Goal: Transaction & Acquisition: Purchase product/service

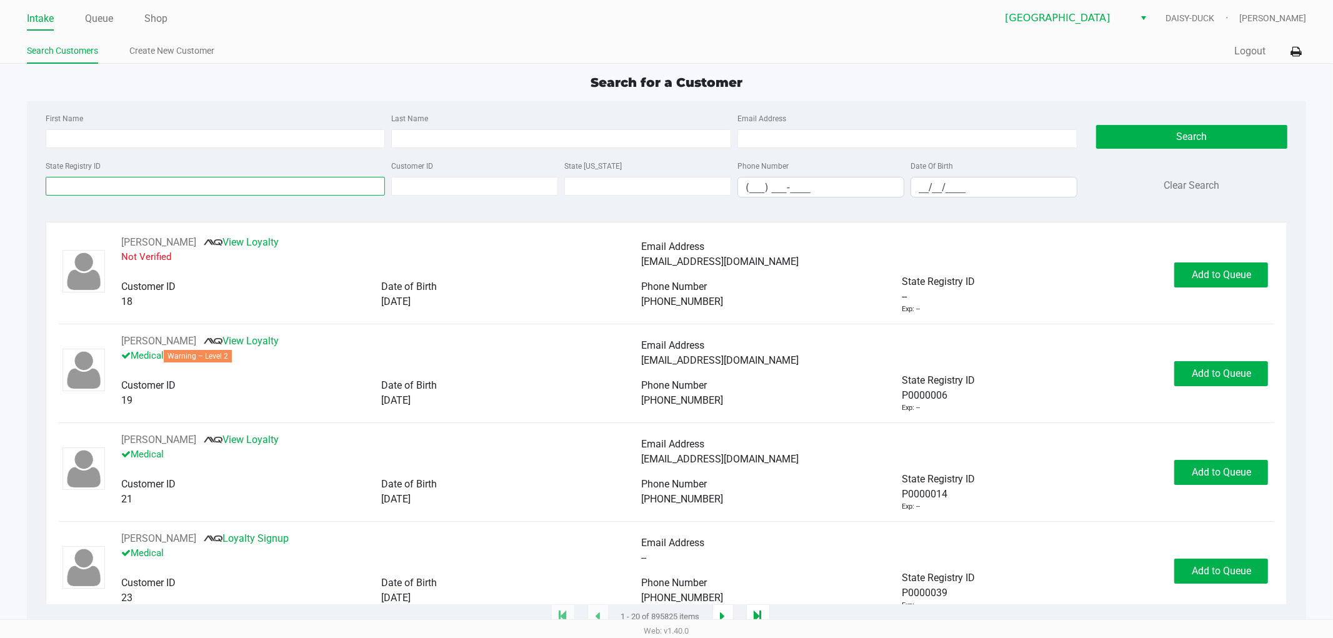
click at [72, 191] on input "State Registry ID" at bounding box center [216, 186] width 340 height 19
type input "p7kv6206"
click at [1123, 139] on button "Search" at bounding box center [1191, 137] width 191 height 24
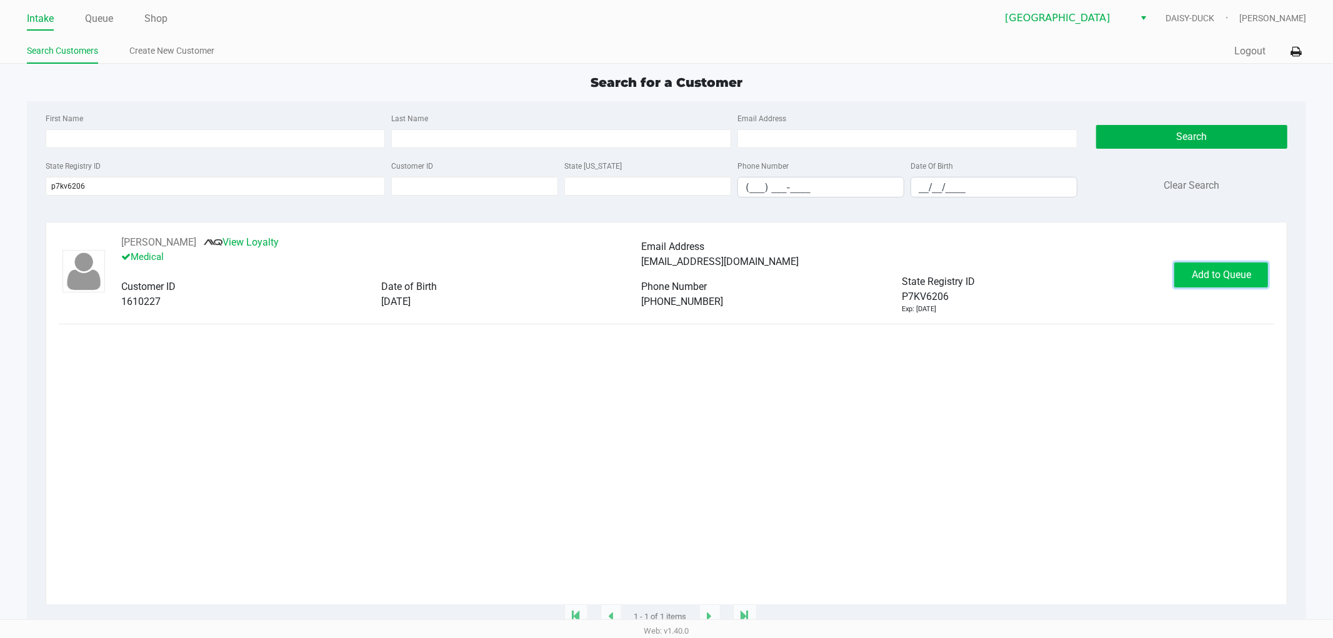
click at [1198, 269] on button "Add to Queue" at bounding box center [1222, 275] width 94 height 25
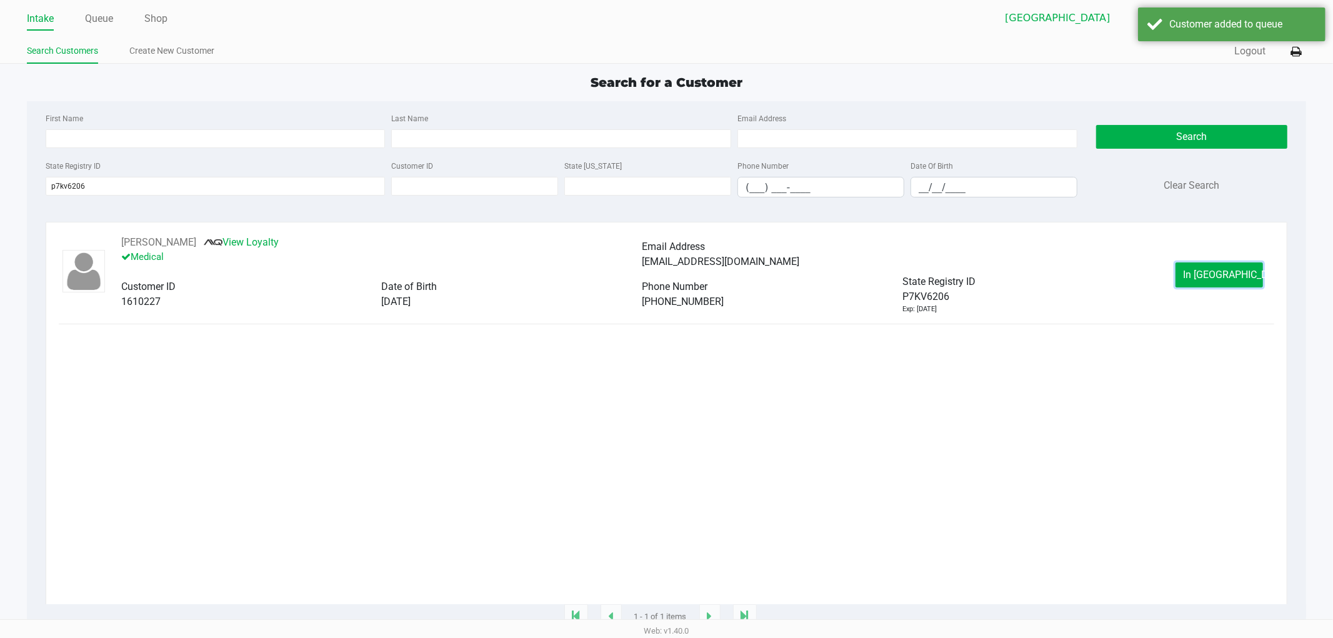
click at [1198, 276] on button "In [GEOGRAPHIC_DATA]" at bounding box center [1220, 275] width 88 height 25
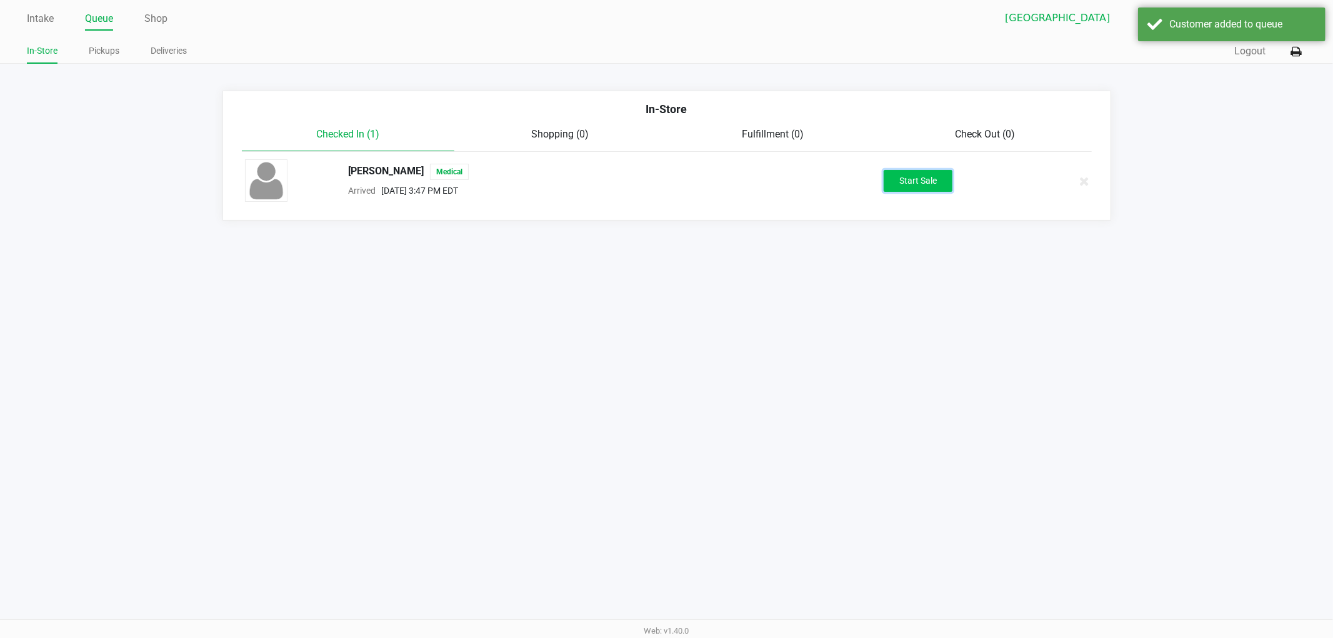
click at [911, 186] on button "Start Sale" at bounding box center [918, 181] width 69 height 22
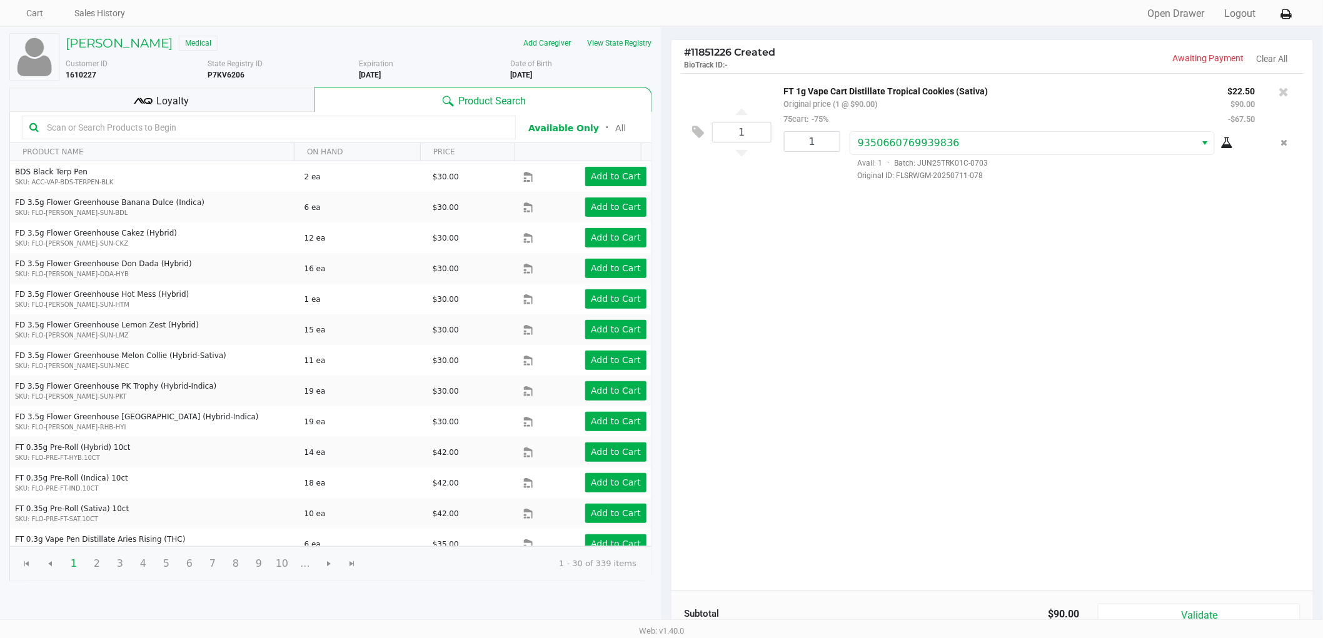
scroll to position [129, 0]
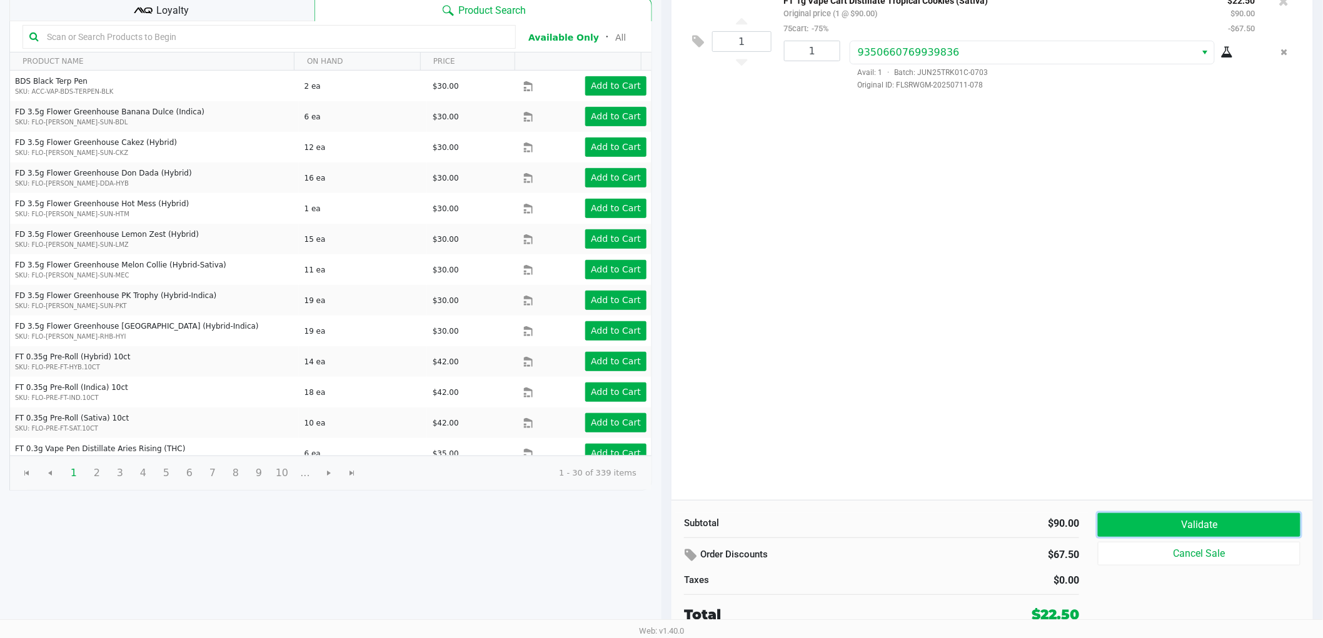
click at [1154, 521] on button "Validate" at bounding box center [1199, 525] width 203 height 24
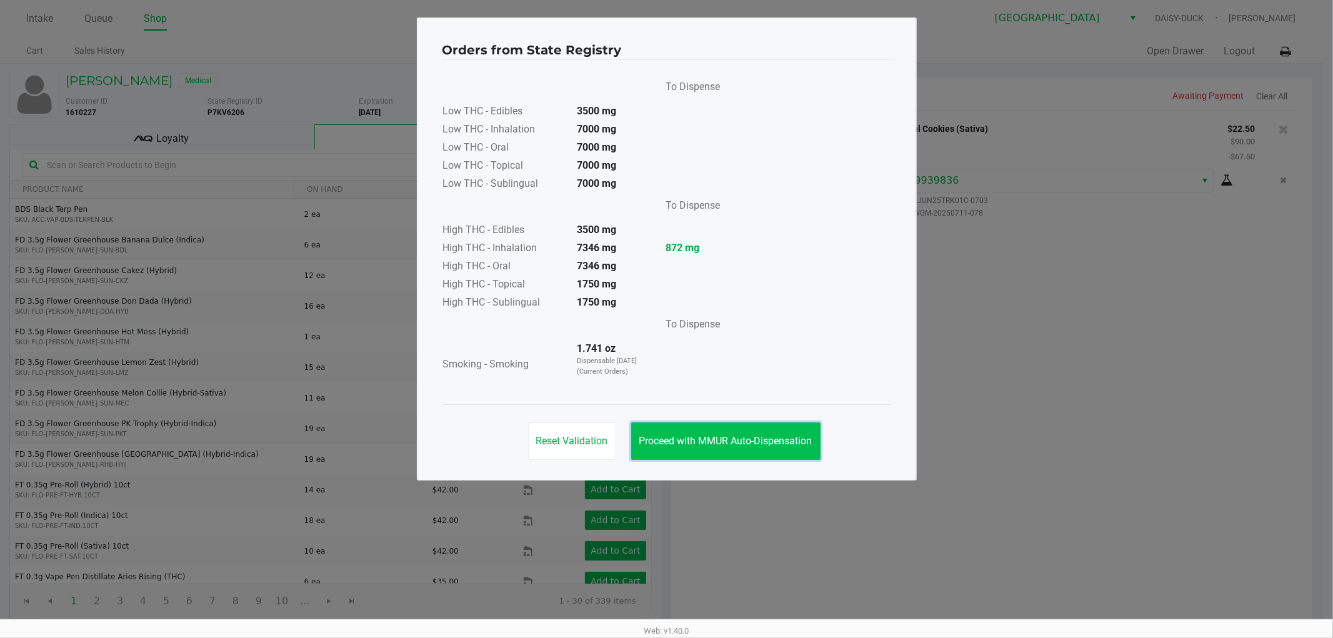
click at [726, 438] on span "Proceed with MMUR Auto-Dispensation" at bounding box center [725, 441] width 173 height 12
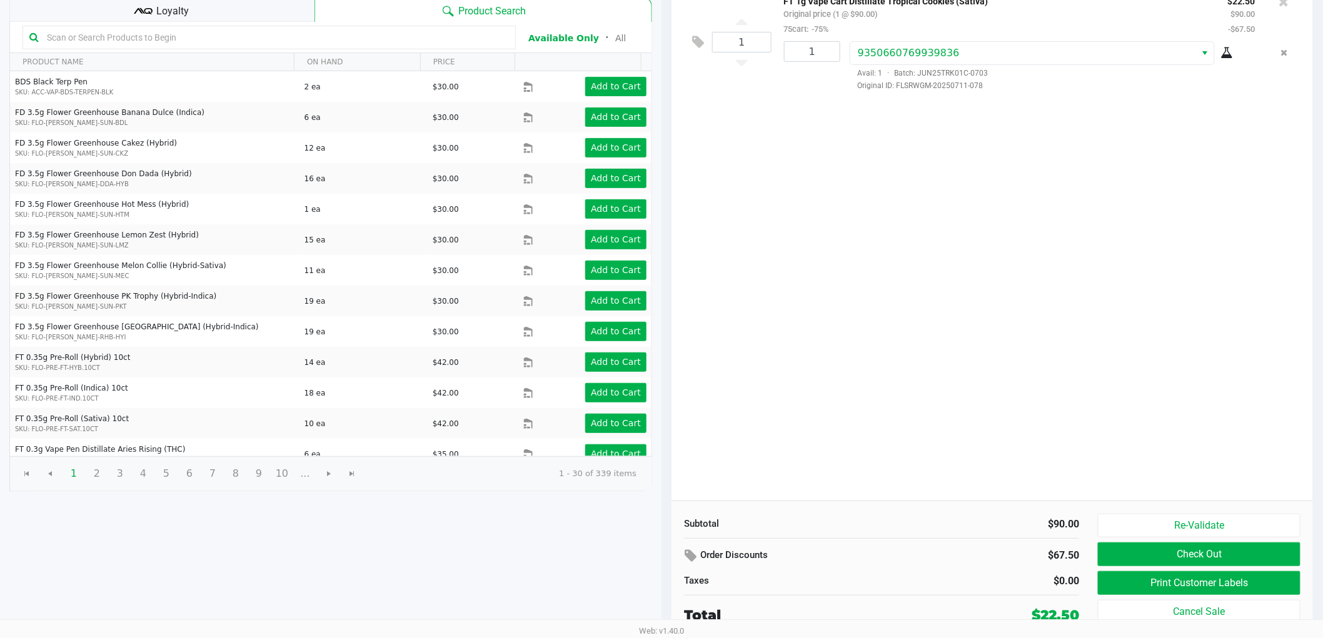
scroll to position [129, 0]
click at [1204, 583] on button "Print Customer Labels" at bounding box center [1199, 583] width 203 height 24
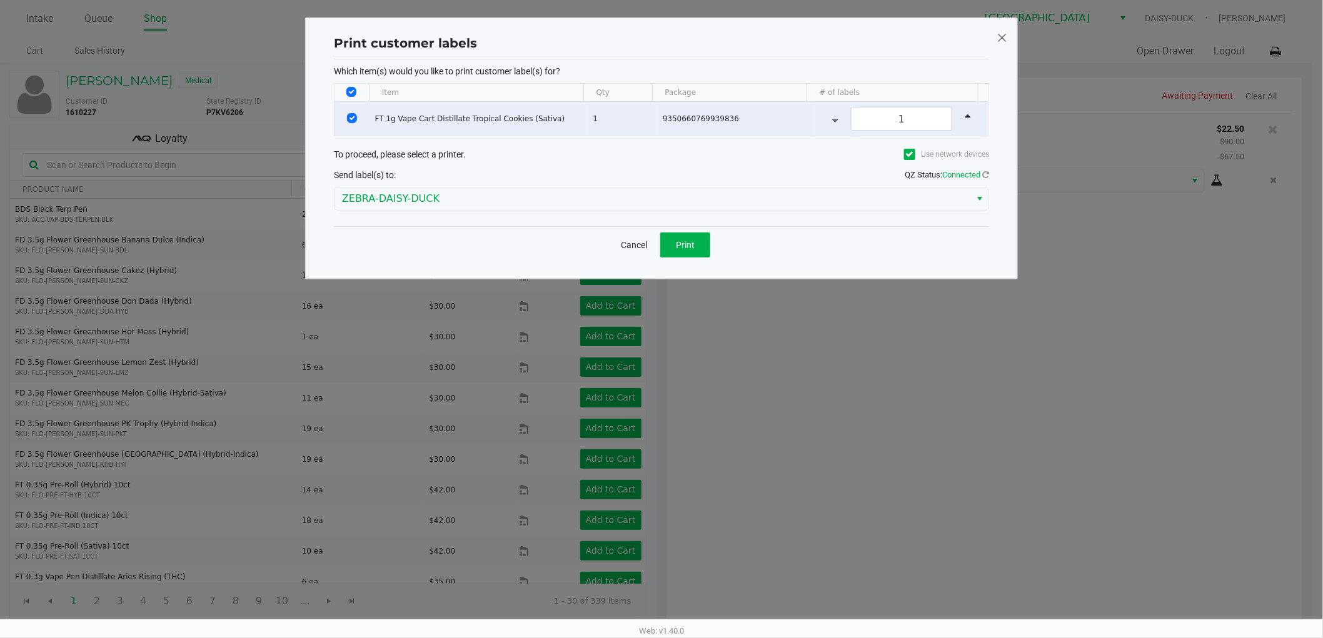
scroll to position [0, 0]
click at [698, 241] on span "Print" at bounding box center [690, 245] width 19 height 10
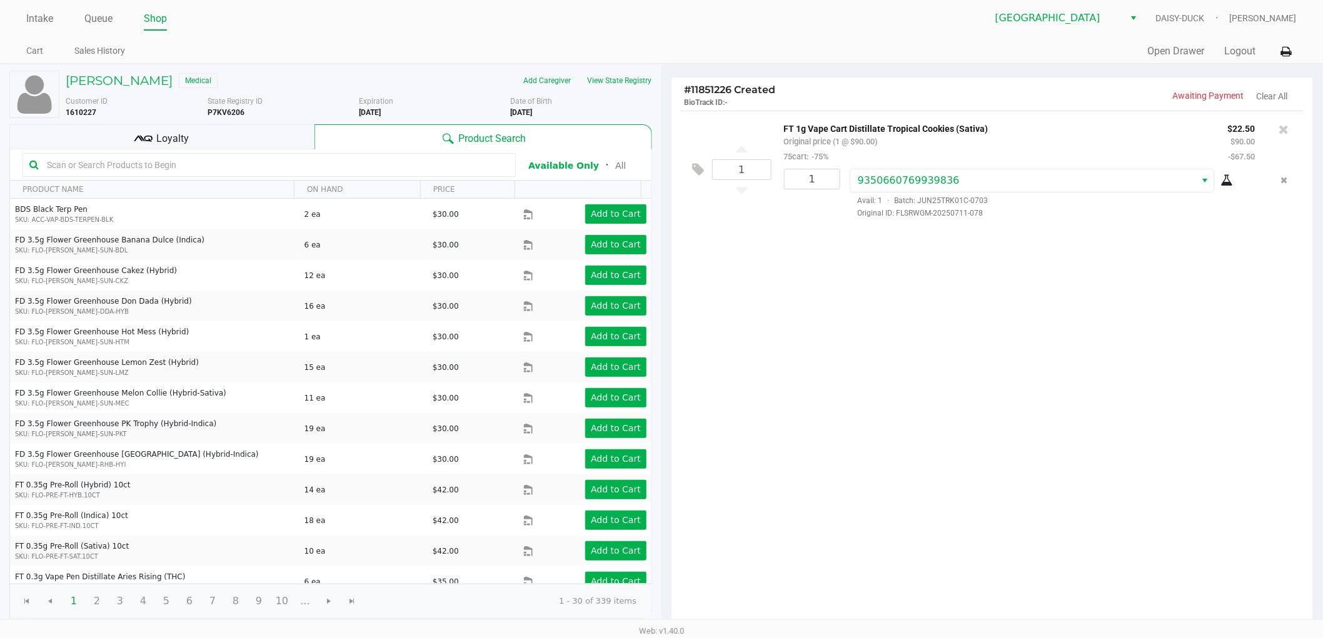
scroll to position [129, 0]
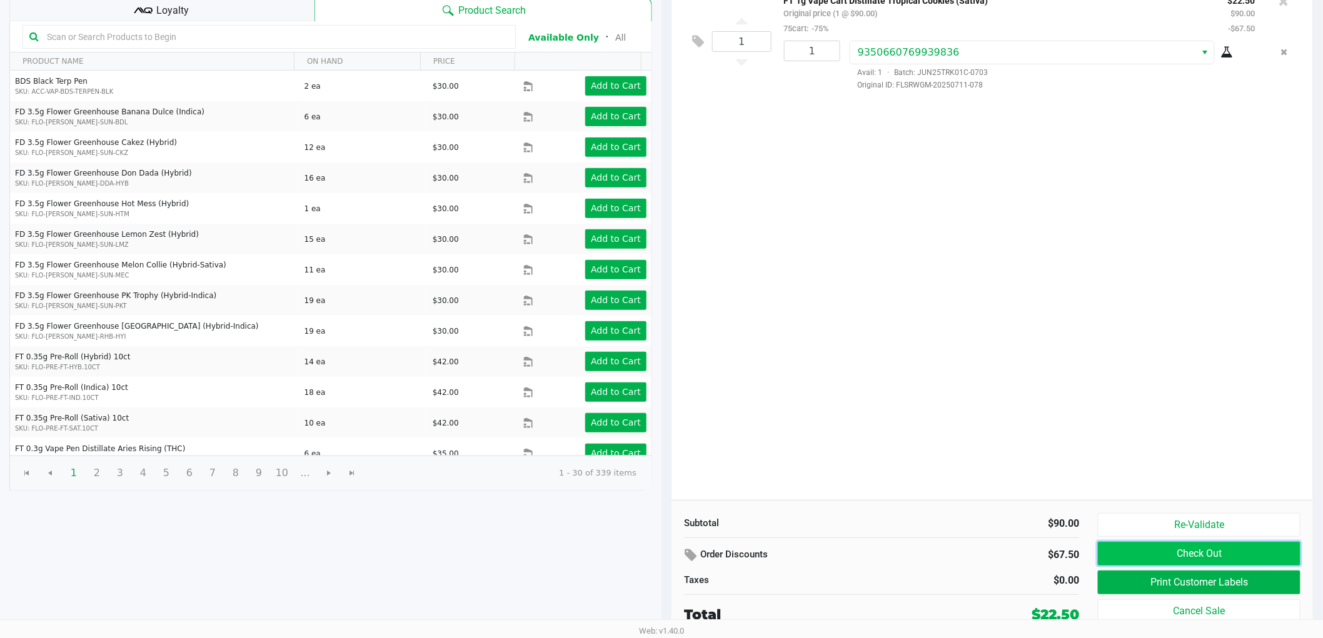
click at [1203, 552] on button "Check Out" at bounding box center [1199, 554] width 203 height 24
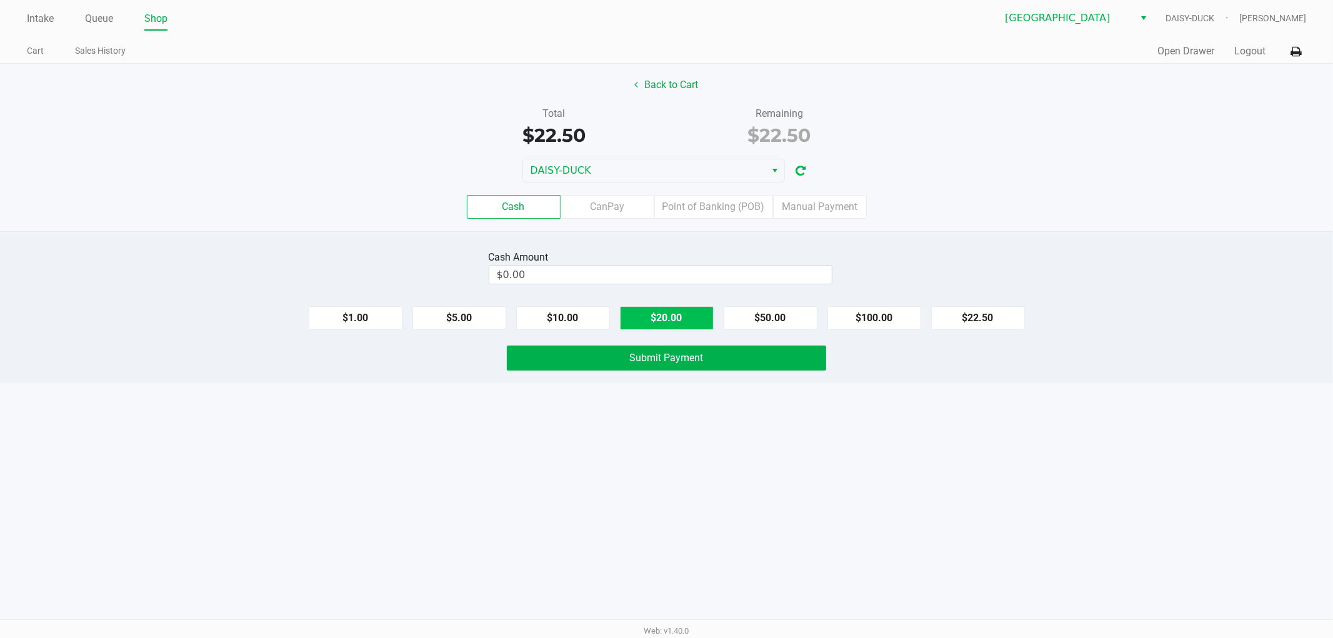
click at [684, 321] on button "$20.00" at bounding box center [667, 318] width 94 height 24
type input "$40.00"
click at [613, 366] on button "Submit Payment" at bounding box center [666, 358] width 319 height 25
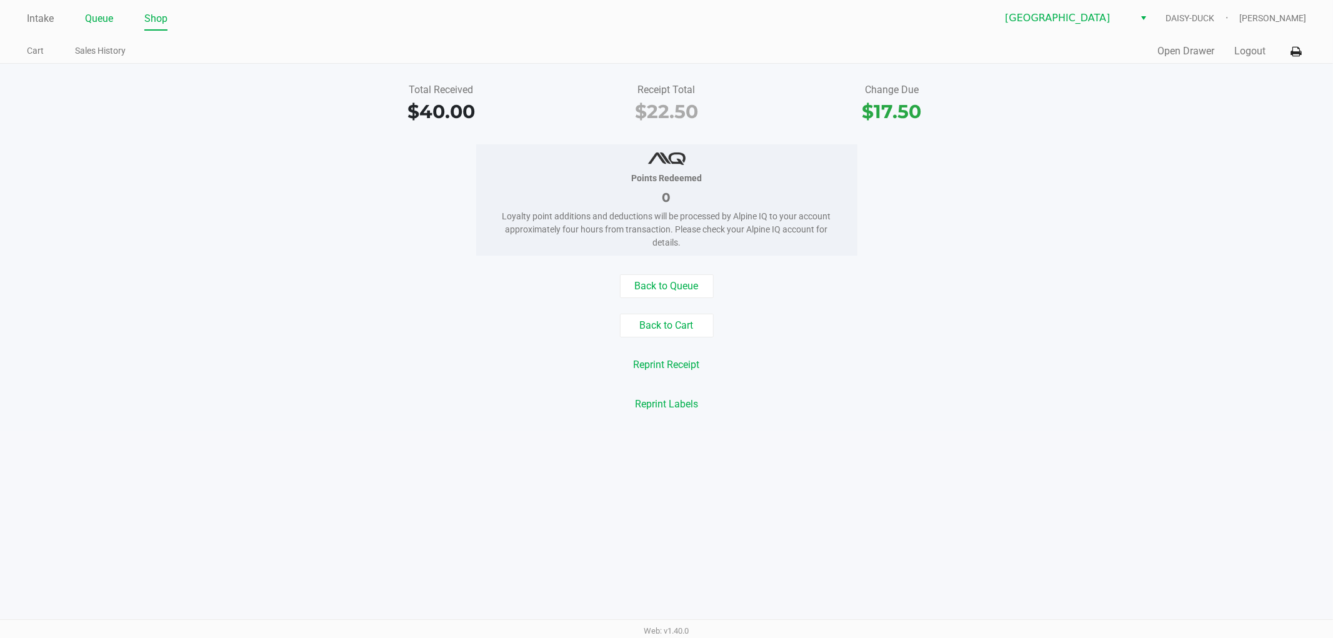
click at [96, 19] on link "Queue" at bounding box center [99, 19] width 28 height 18
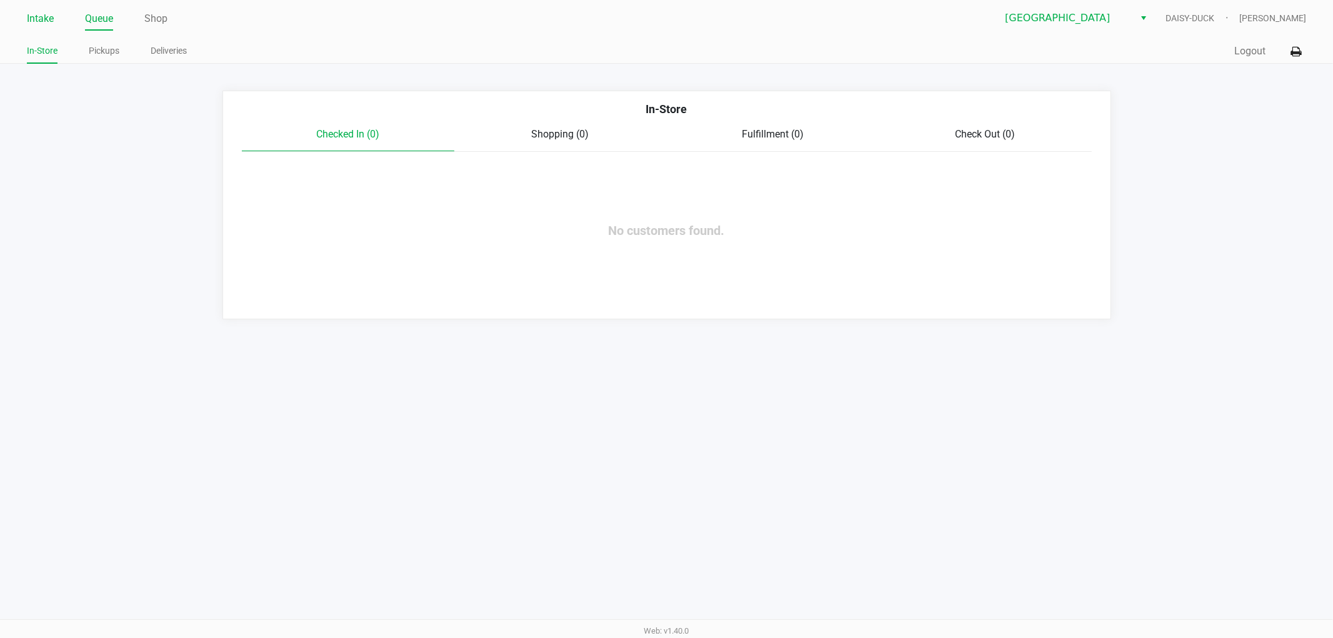
click at [34, 29] on li "Intake" at bounding box center [40, 20] width 27 height 22
click at [83, 53] on ul "In-Store Pickups Deliveries" at bounding box center [347, 52] width 640 height 21
click at [45, 23] on link "Intake" at bounding box center [40, 19] width 27 height 18
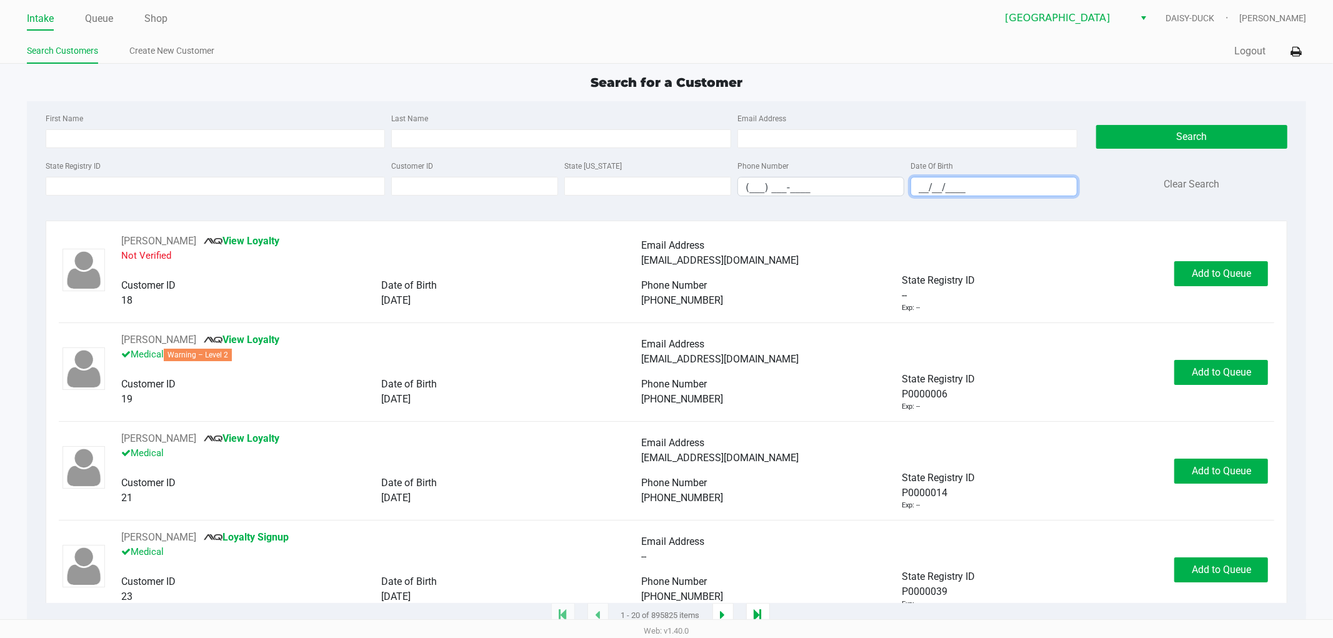
click at [922, 195] on input "__/__/____" at bounding box center [994, 187] width 166 height 19
type input "[DATE]"
click at [450, 135] on input "Last Name" at bounding box center [561, 138] width 340 height 19
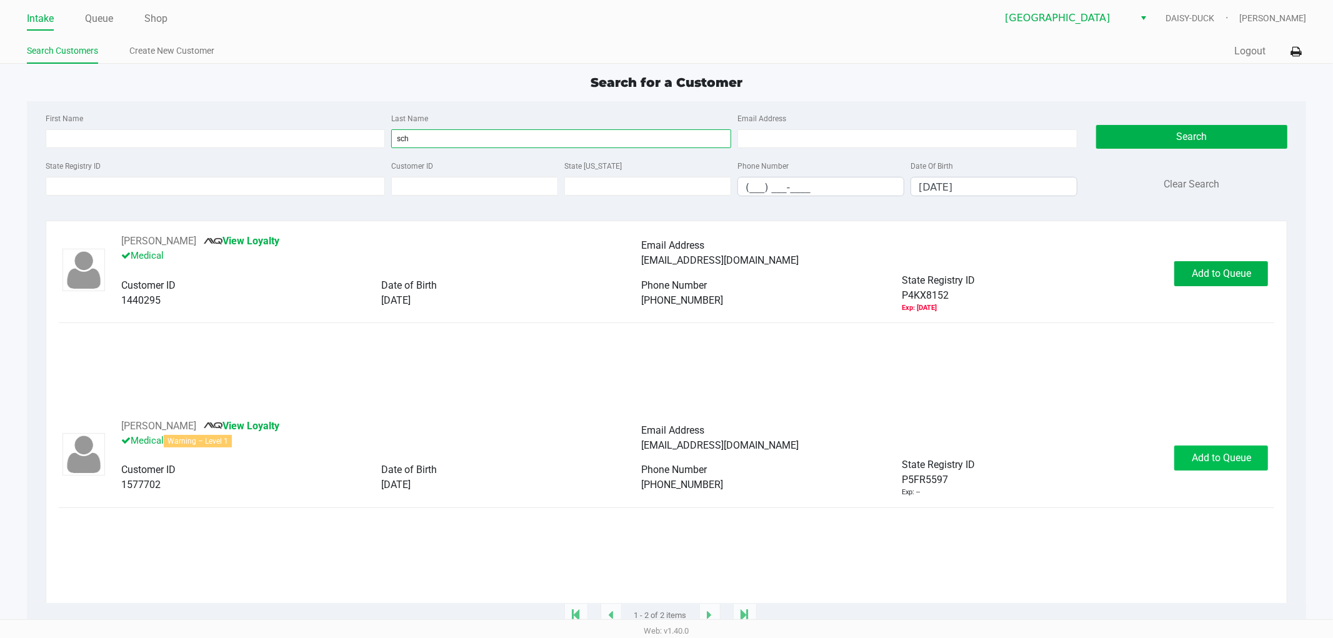
type input "sch"
click at [1243, 455] on span "Add to Queue" at bounding box center [1221, 458] width 59 height 12
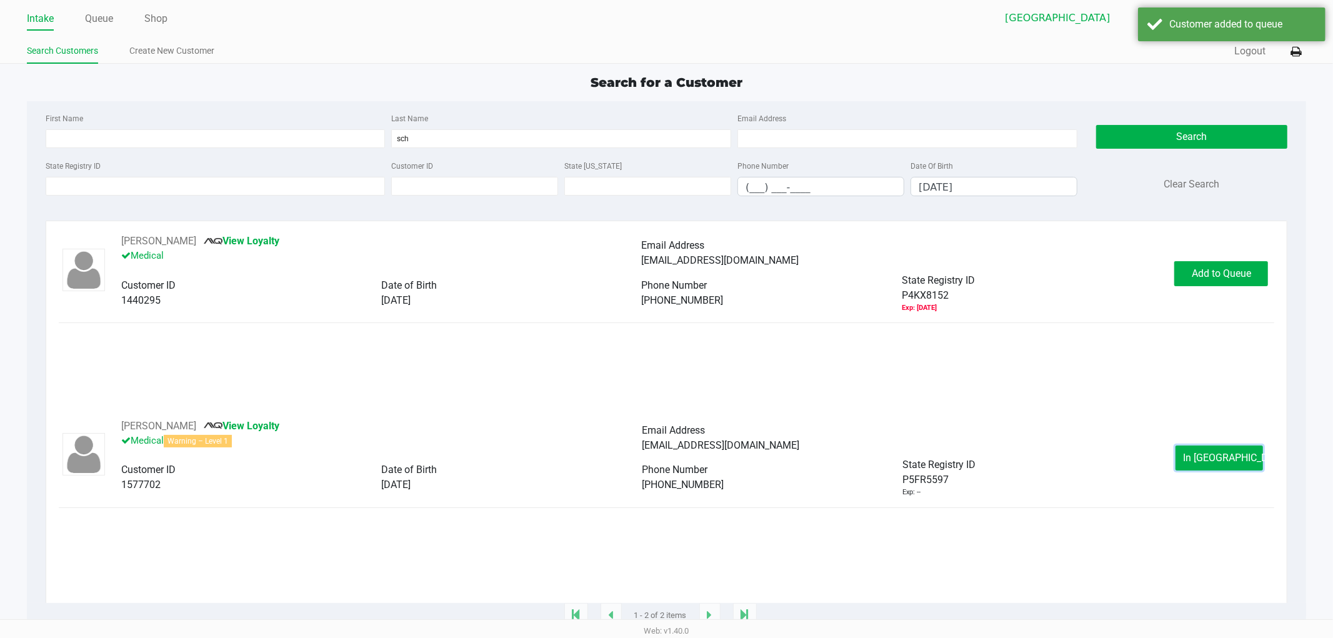
click at [1243, 455] on button "In [GEOGRAPHIC_DATA]" at bounding box center [1220, 458] width 88 height 25
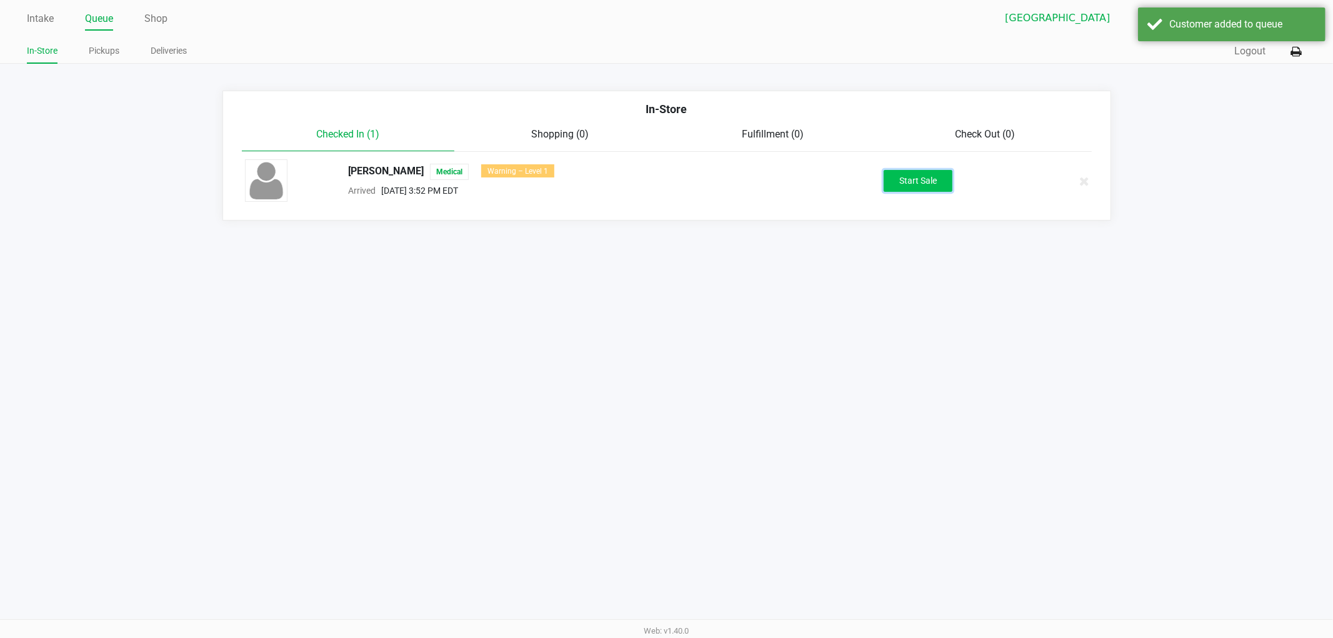
click at [916, 178] on button "Start Sale" at bounding box center [918, 181] width 69 height 22
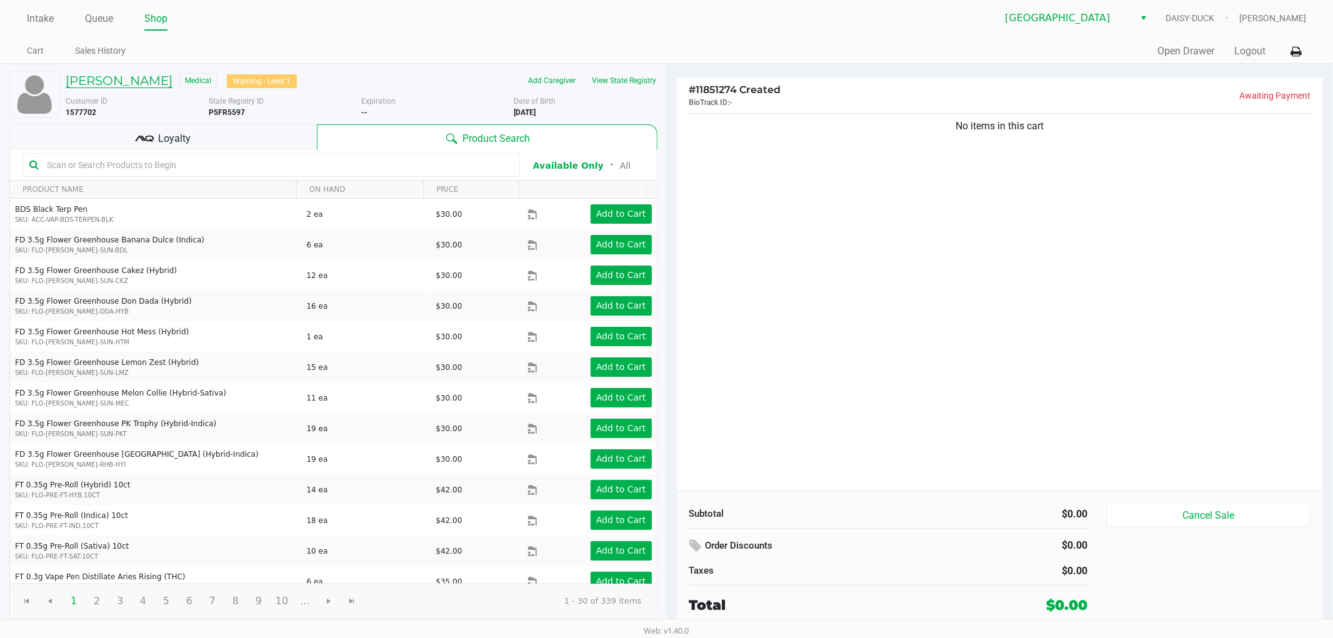
click at [173, 85] on h5 "[PERSON_NAME]" at bounding box center [119, 80] width 107 height 15
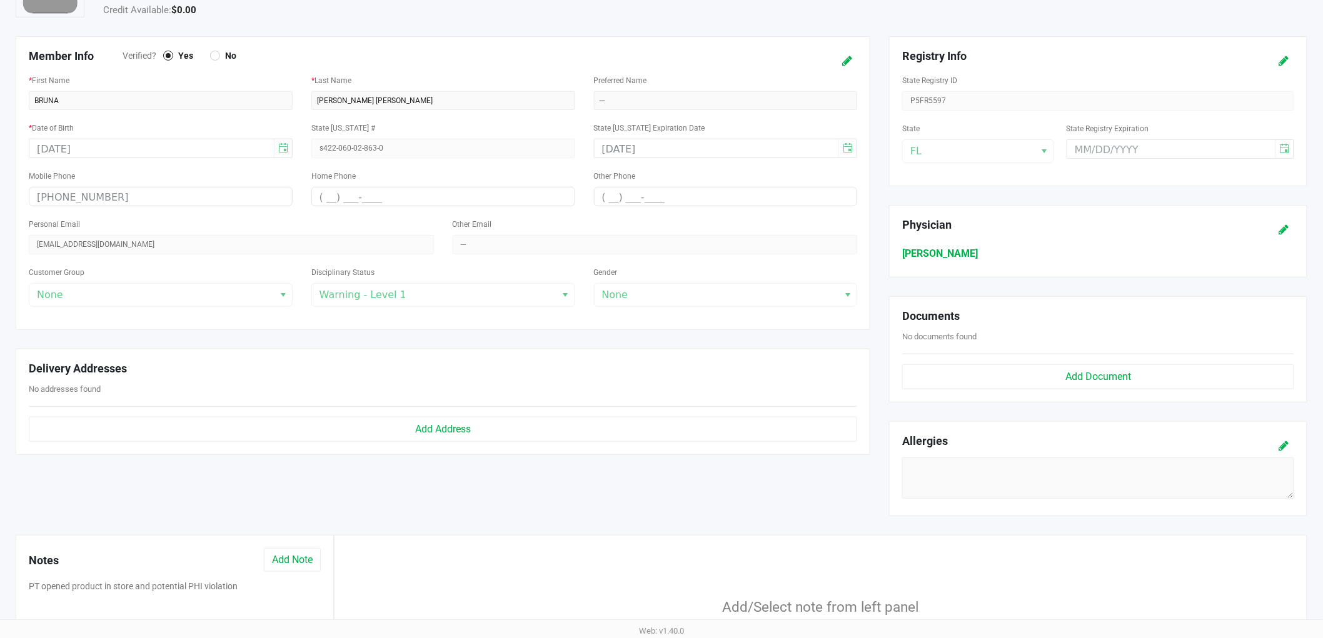
scroll to position [316, 0]
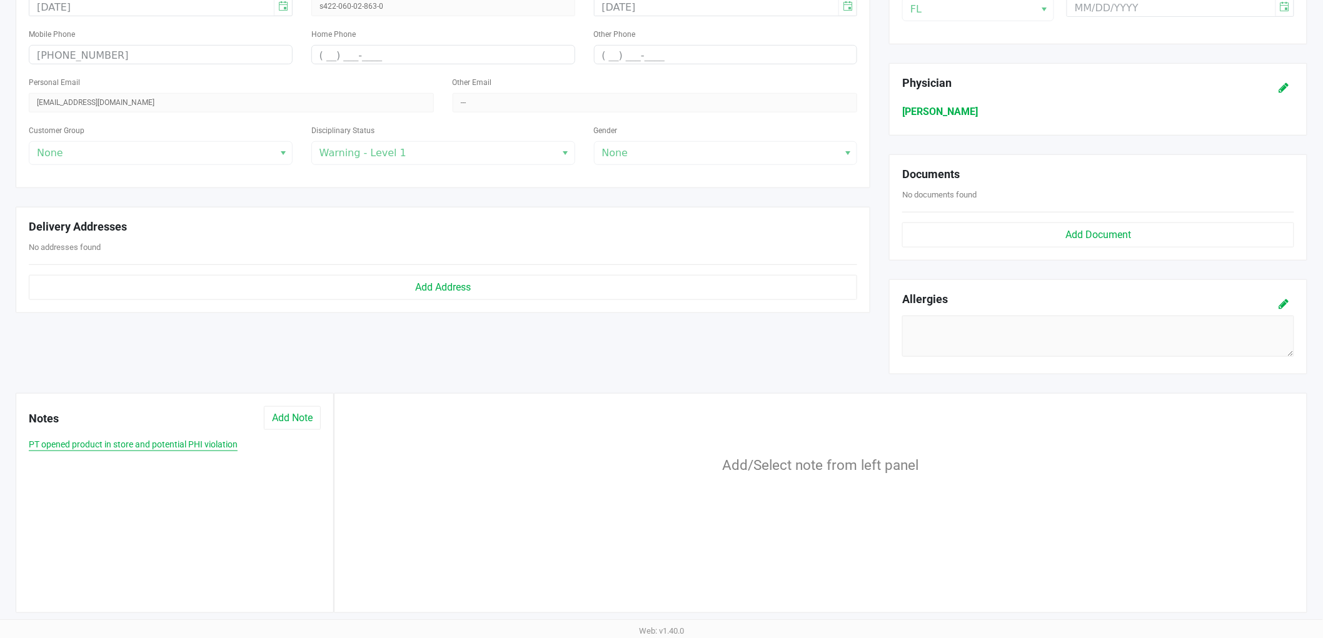
click at [118, 446] on button "PT opened product in store and potential PHI violation" at bounding box center [133, 444] width 209 height 13
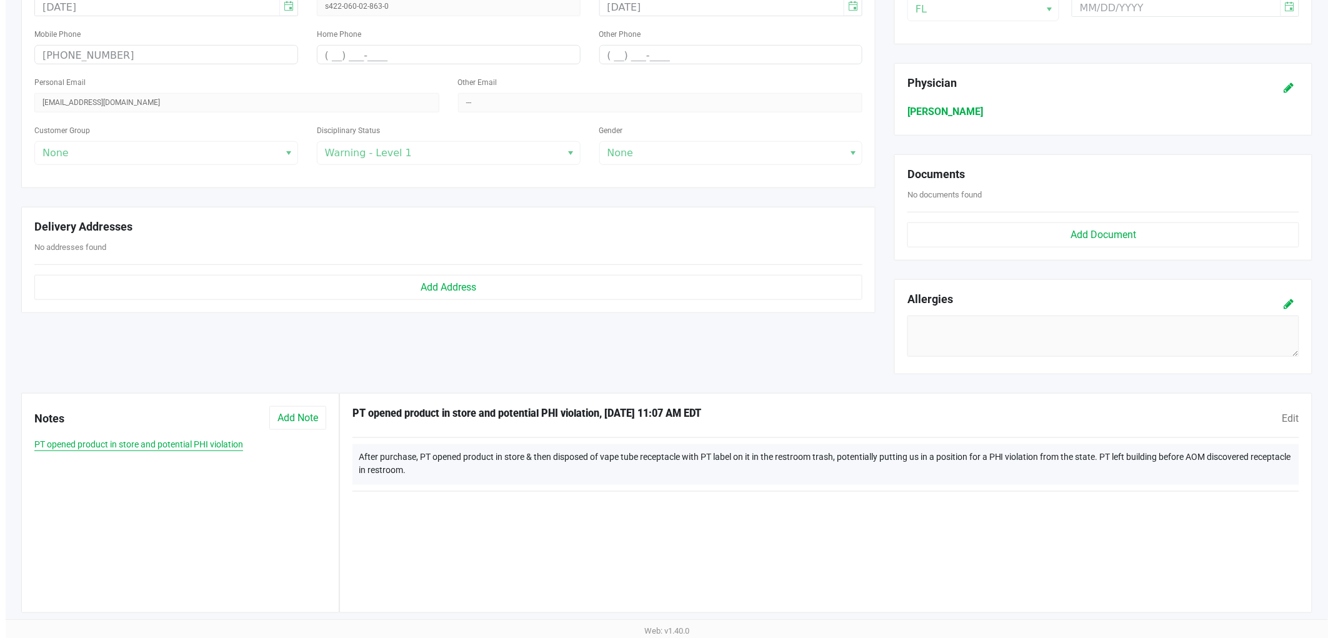
scroll to position [0, 0]
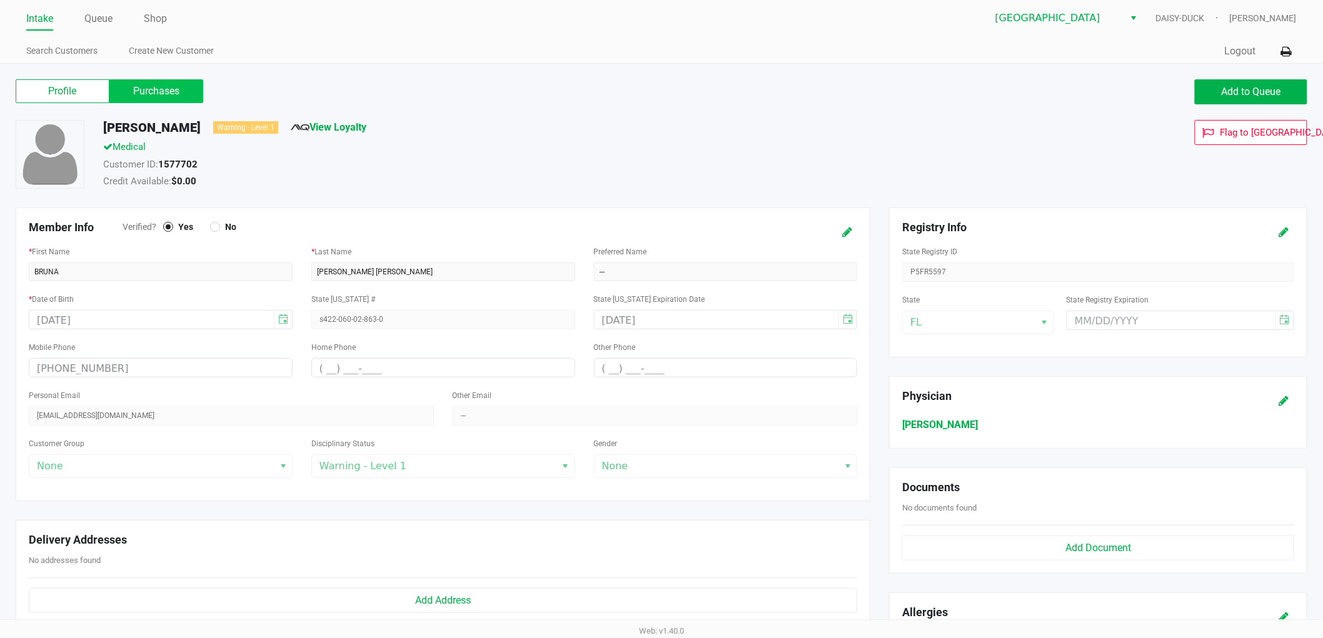
click at [151, 81] on label "Purchases" at bounding box center [156, 91] width 94 height 24
click at [0, 0] on 1 "Purchases" at bounding box center [0, 0] width 0 height 0
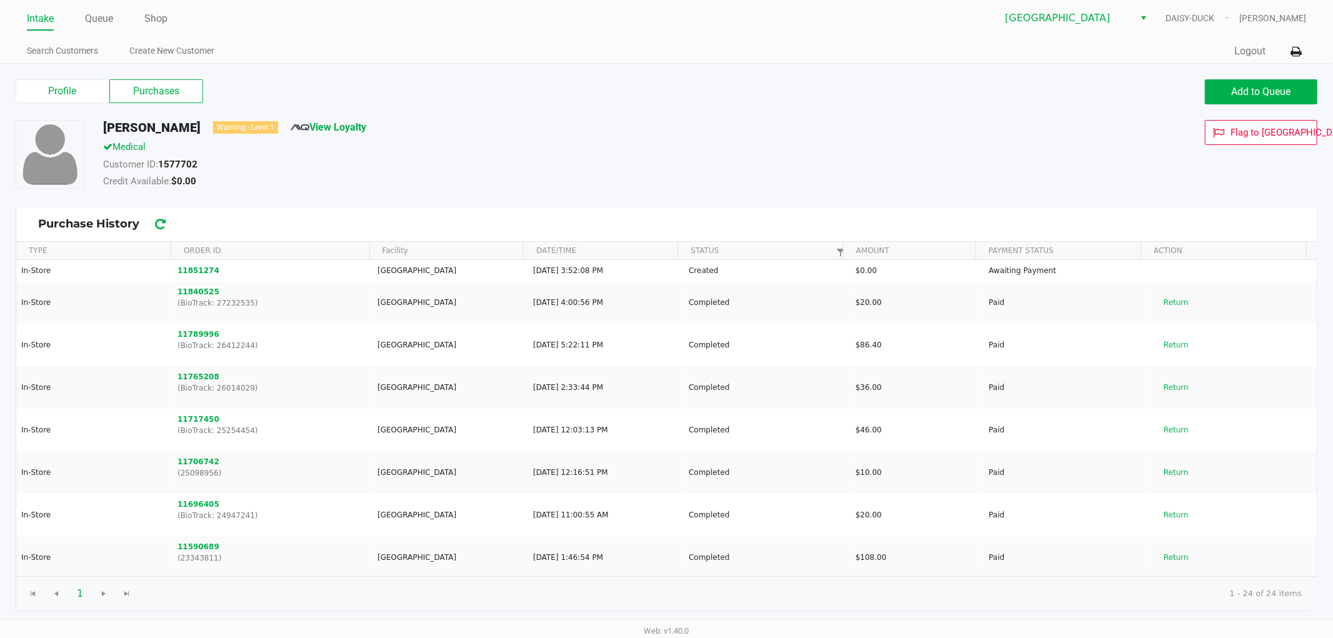
click at [127, 88] on label "Purchases" at bounding box center [156, 91] width 94 height 24
click at [0, 0] on 1 "Purchases" at bounding box center [0, 0] width 0 height 0
click at [109, 16] on link "Queue" at bounding box center [99, 19] width 28 height 18
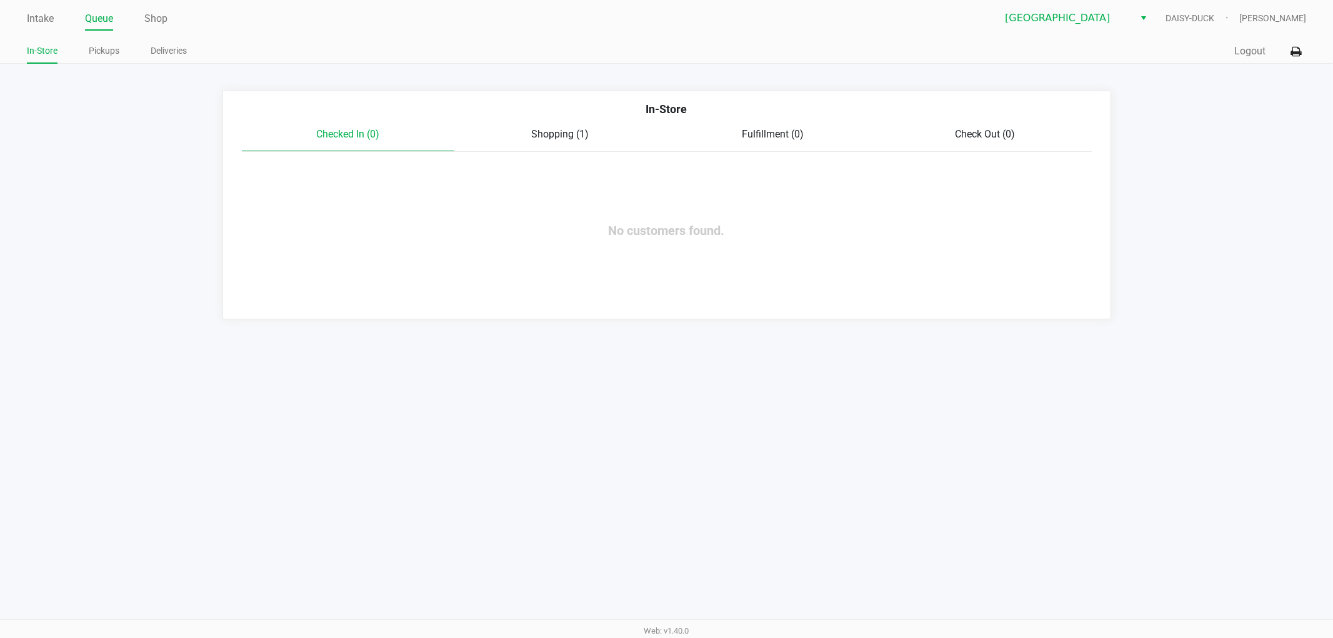
click at [566, 135] on span "Shopping (1)" at bounding box center [561, 134] width 58 height 12
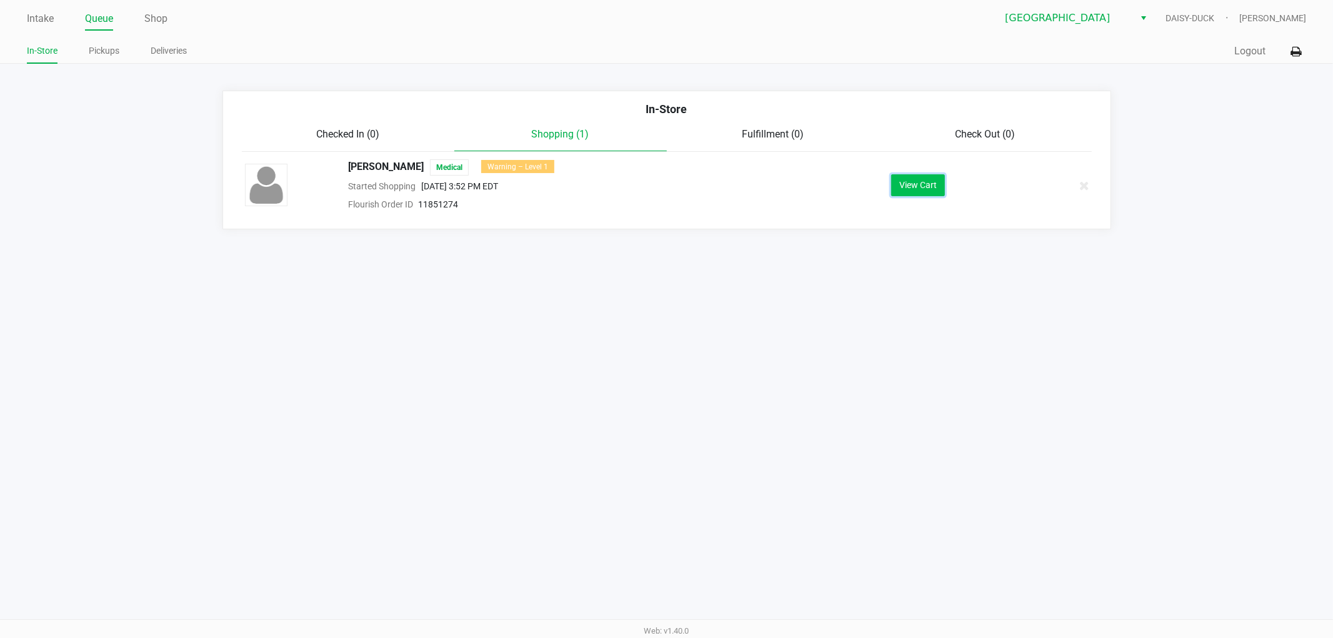
click at [916, 180] on button "View Cart" at bounding box center [918, 185] width 54 height 22
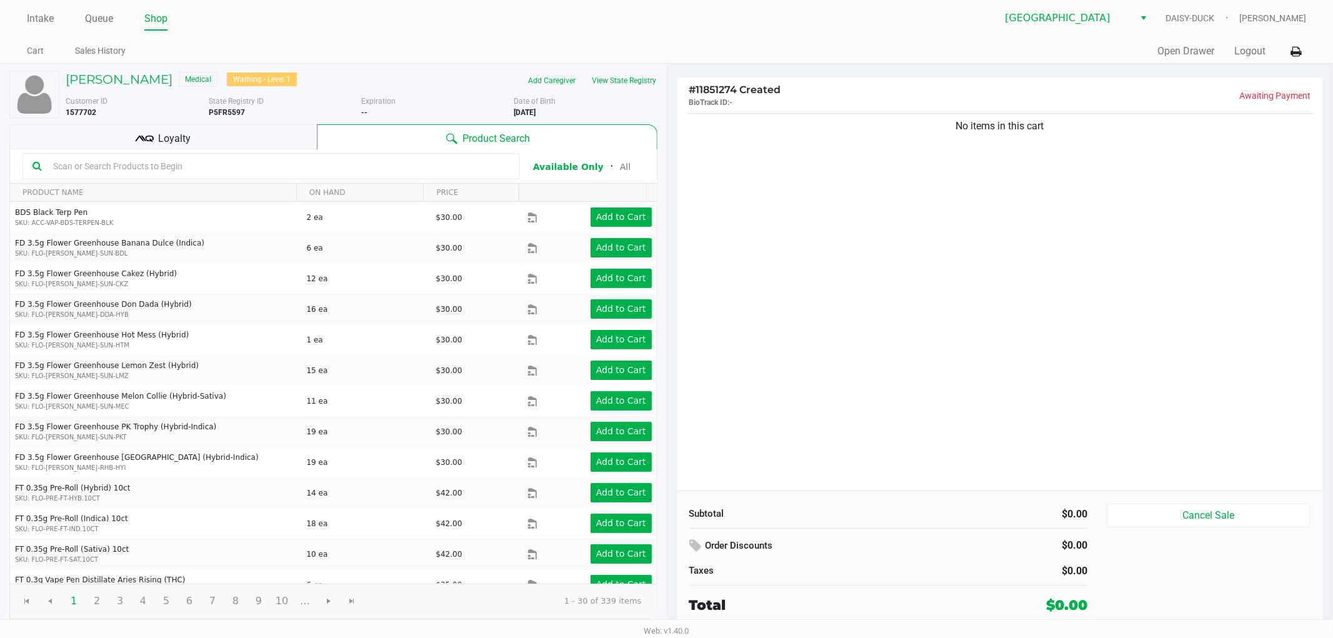
click at [426, 27] on ul "Intake Queue Shop" at bounding box center [347, 19] width 640 height 21
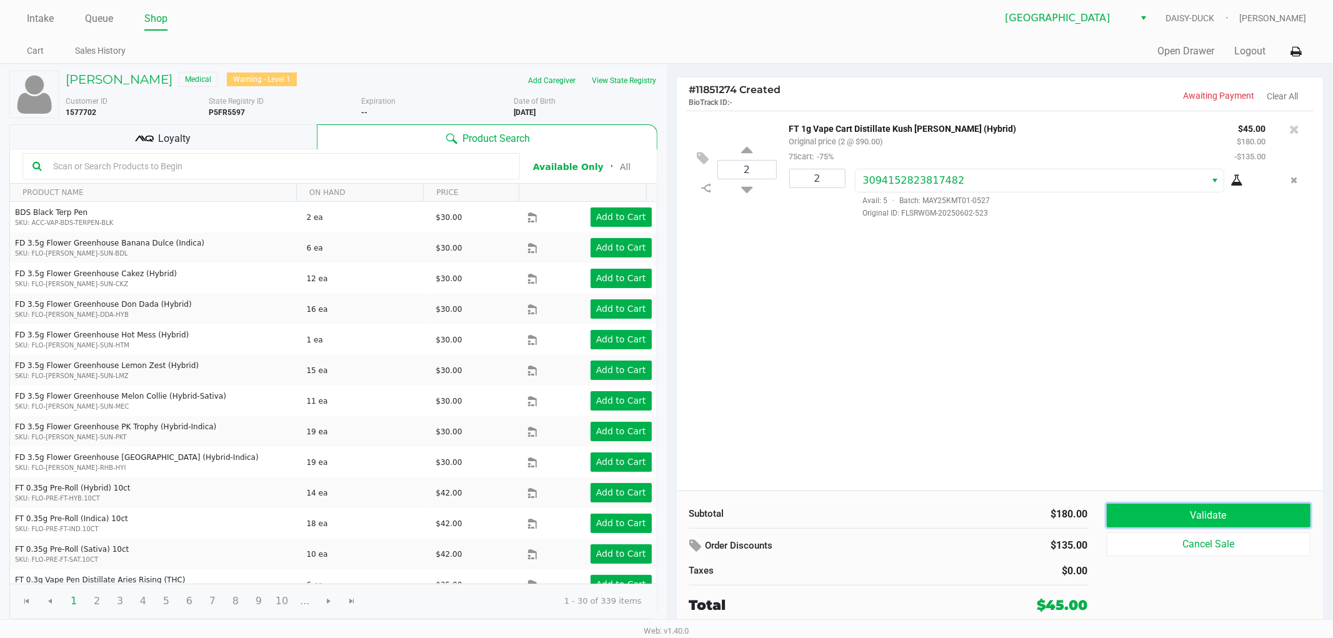
click at [1183, 516] on button "Validate" at bounding box center [1209, 516] width 204 height 24
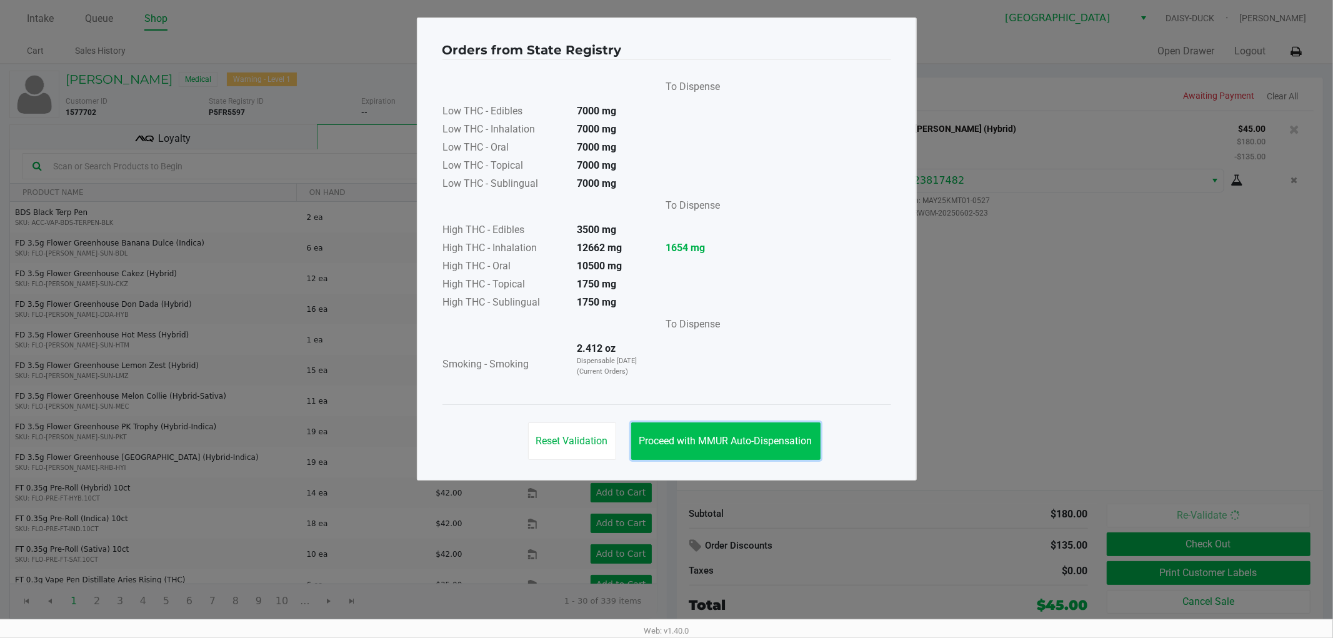
click at [696, 435] on span "Proceed with MMUR Auto-Dispensation" at bounding box center [725, 441] width 173 height 12
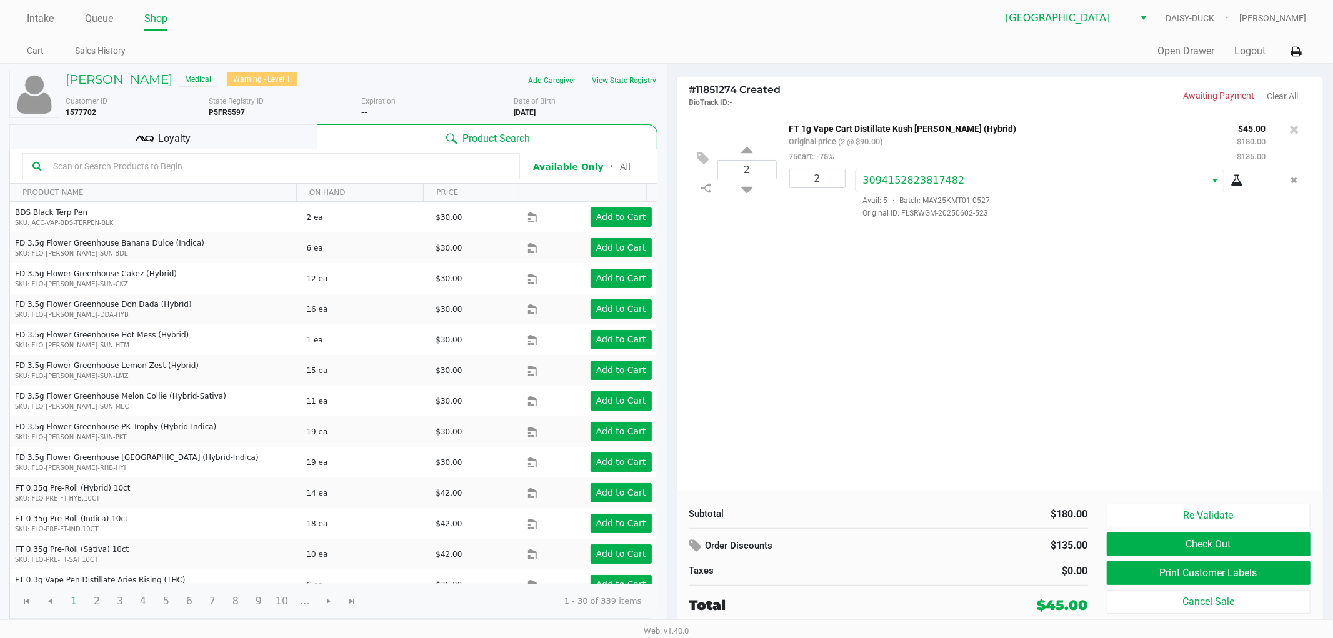
click at [539, 38] on div "Intake Queue Shop [GEOGRAPHIC_DATA] WC DAISY-DUCK [PERSON_NAME] Cart Sales Hist…" at bounding box center [666, 32] width 1333 height 64
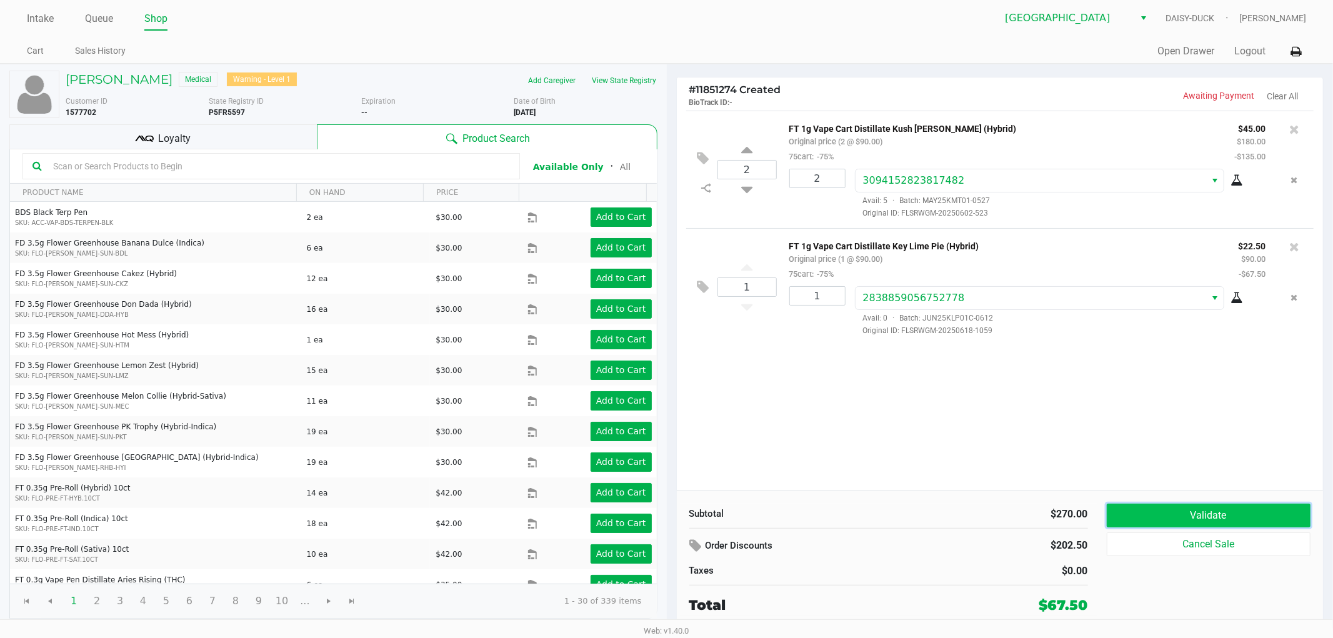
click at [1206, 508] on button "Validate" at bounding box center [1209, 516] width 204 height 24
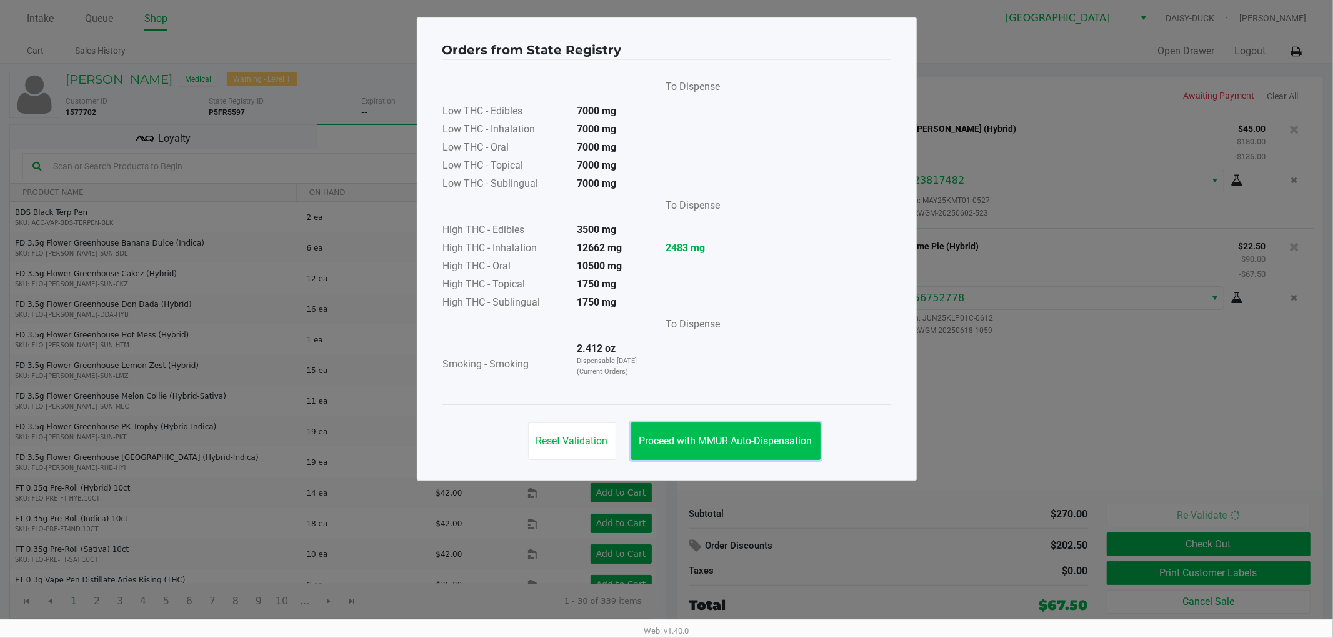
click at [716, 439] on span "Proceed with MMUR Auto-Dispensation" at bounding box center [725, 441] width 173 height 12
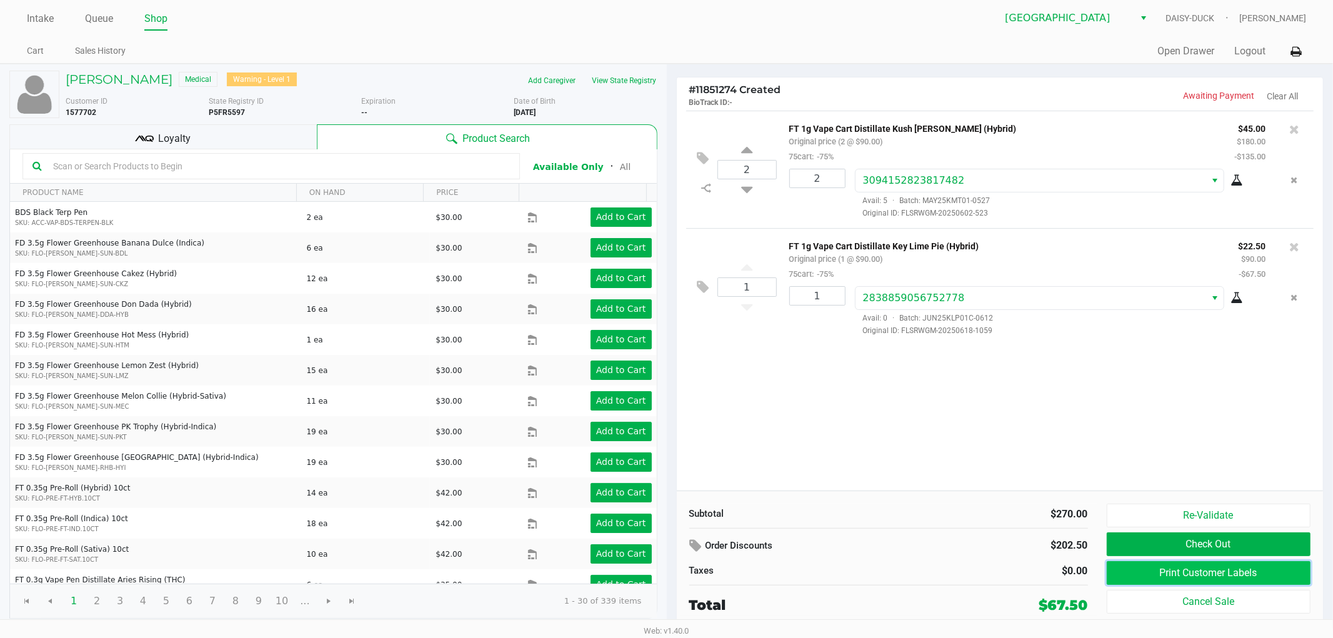
click at [1156, 573] on button "Print Customer Labels" at bounding box center [1209, 573] width 204 height 24
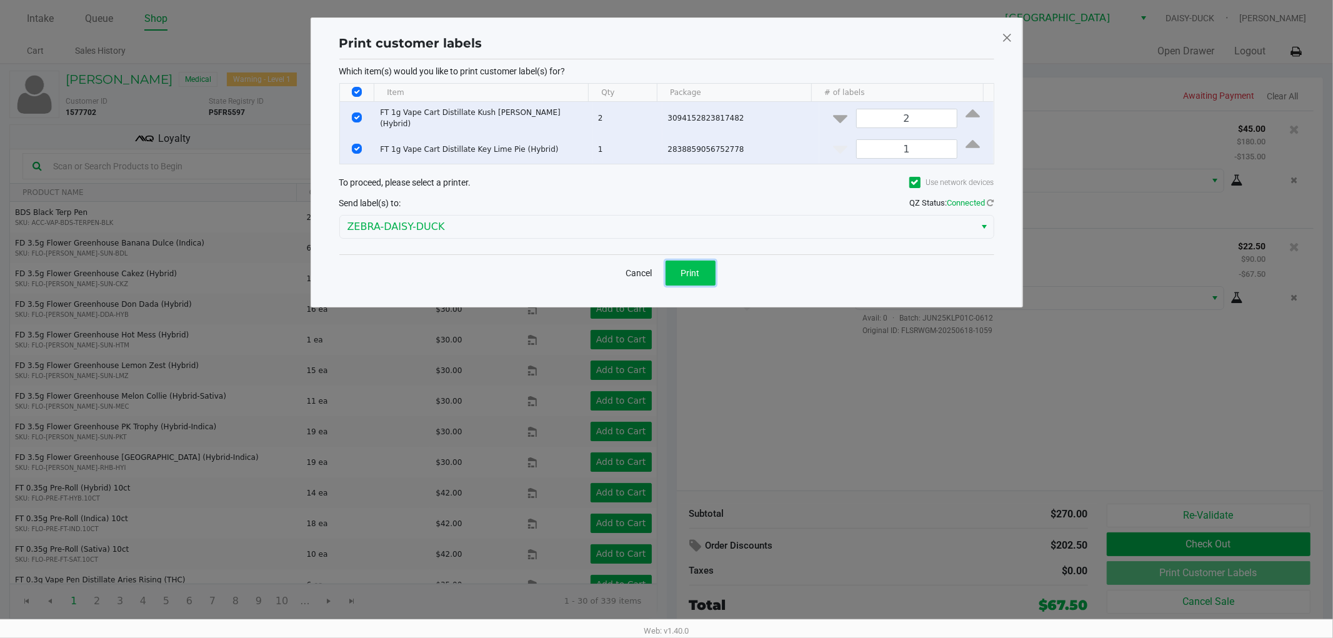
click at [698, 269] on span "Print" at bounding box center [690, 273] width 19 height 10
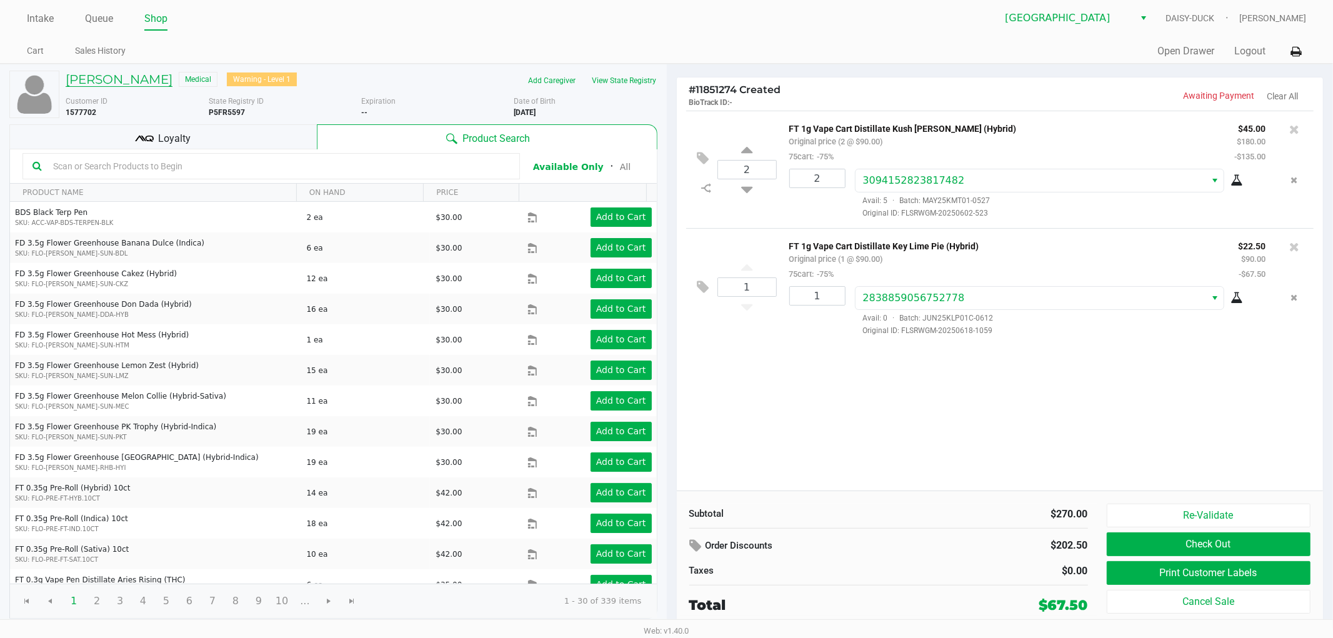
click at [149, 79] on h5 "[PERSON_NAME]" at bounding box center [119, 79] width 107 height 15
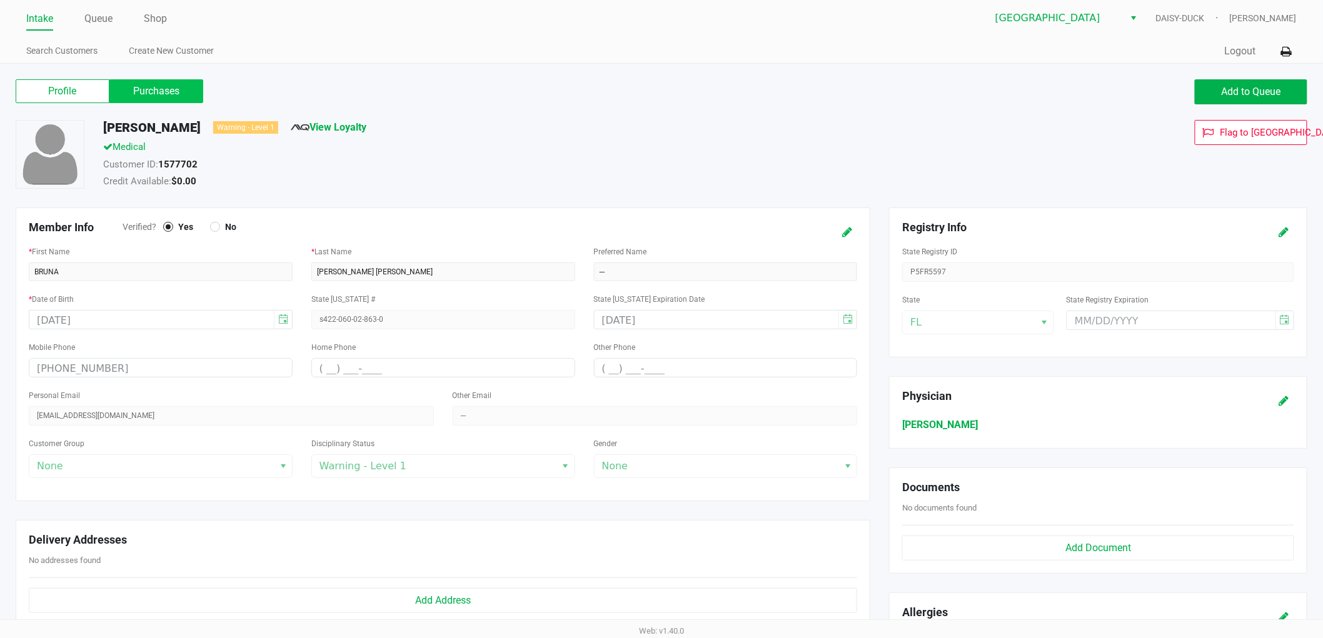
click at [161, 86] on label "Purchases" at bounding box center [156, 91] width 94 height 24
click at [0, 0] on 1 "Purchases" at bounding box center [0, 0] width 0 height 0
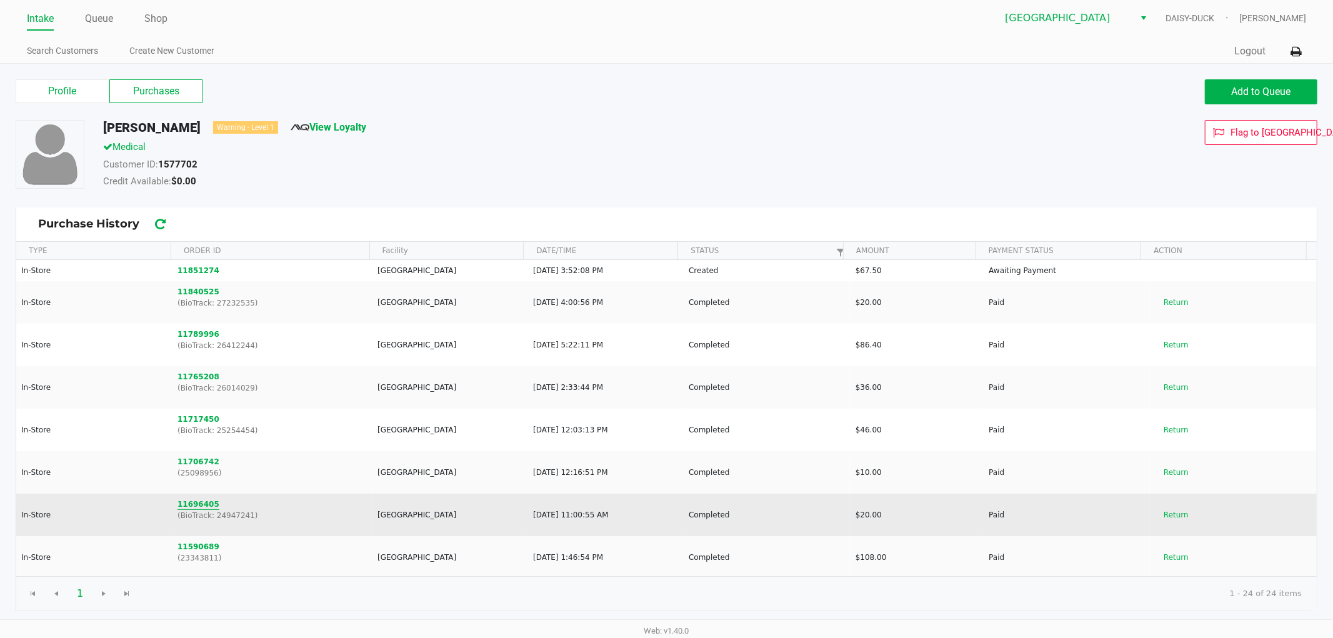
click at [185, 506] on button "11696405" at bounding box center [199, 504] width 42 height 11
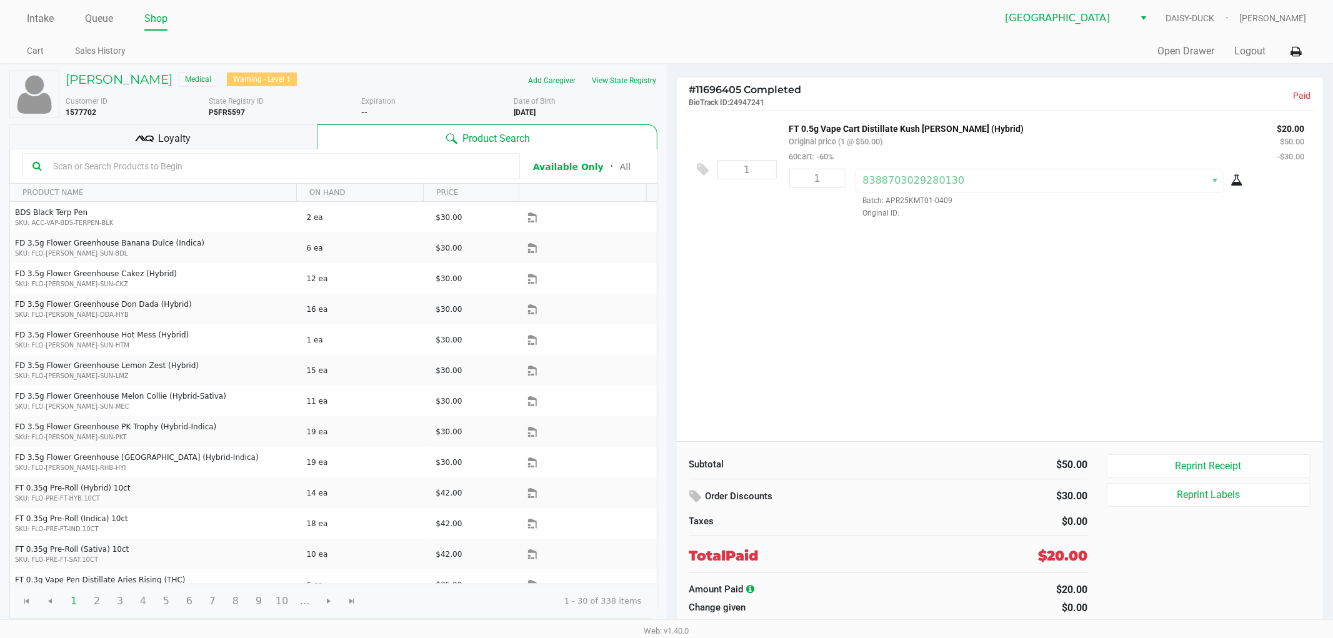
click at [755, 591] on icon at bounding box center [751, 588] width 8 height 9
click at [757, 513] on div "Order Discounts $30.00 Taxes $0.00" at bounding box center [889, 508] width 418 height 44
drag, startPoint x: 269, startPoint y: 111, endPoint x: 209, endPoint y: 115, distance: 60.2
click at [209, 115] on div "State Registry ID P5FR5597" at bounding box center [285, 107] width 153 height 23
copy b "P5FR5597"
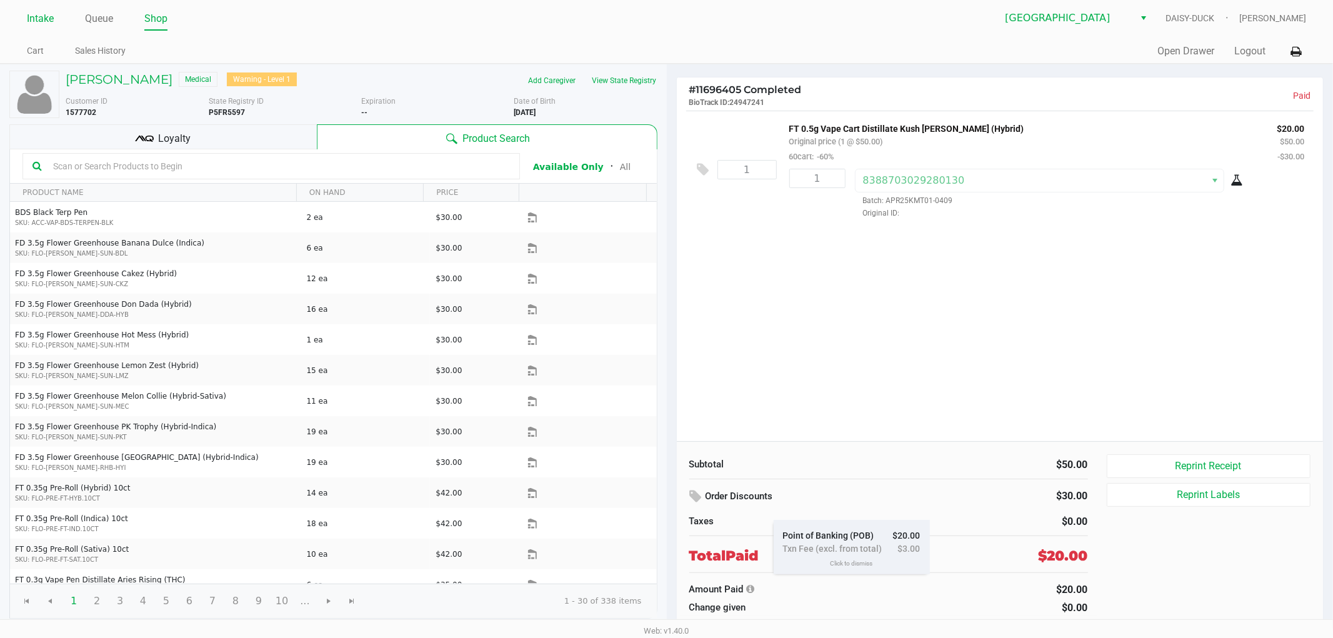
click at [44, 17] on link "Intake" at bounding box center [40, 19] width 27 height 18
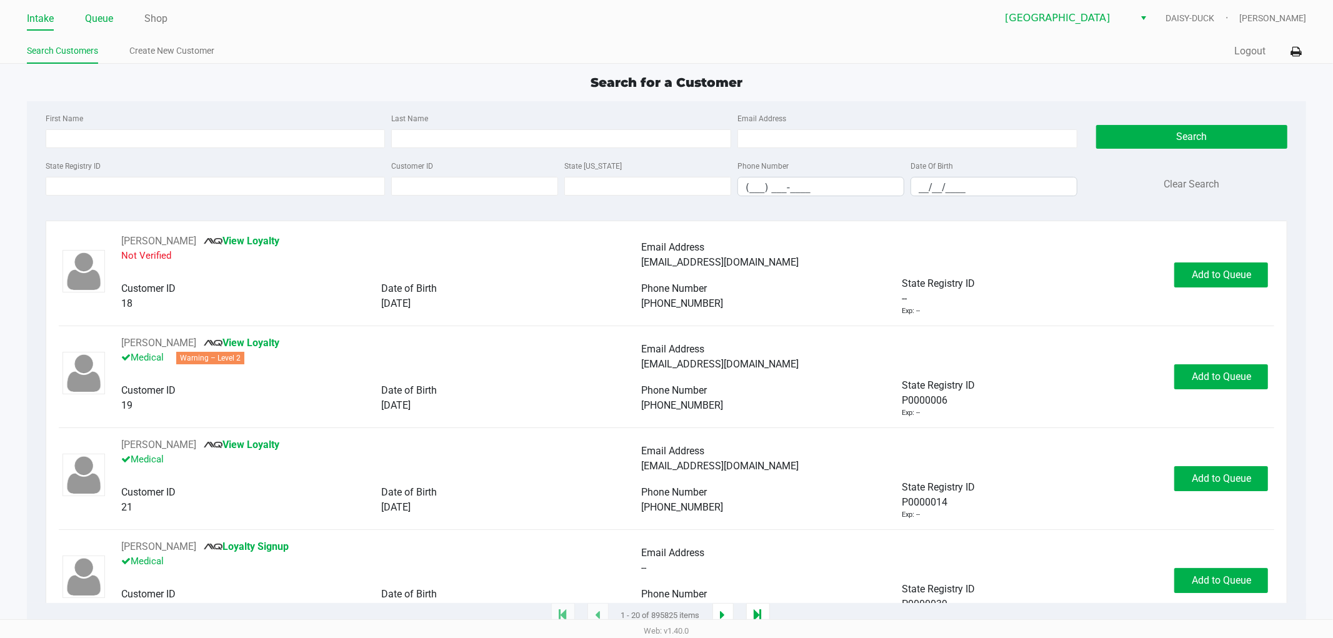
click at [102, 21] on link "Queue" at bounding box center [99, 19] width 28 height 18
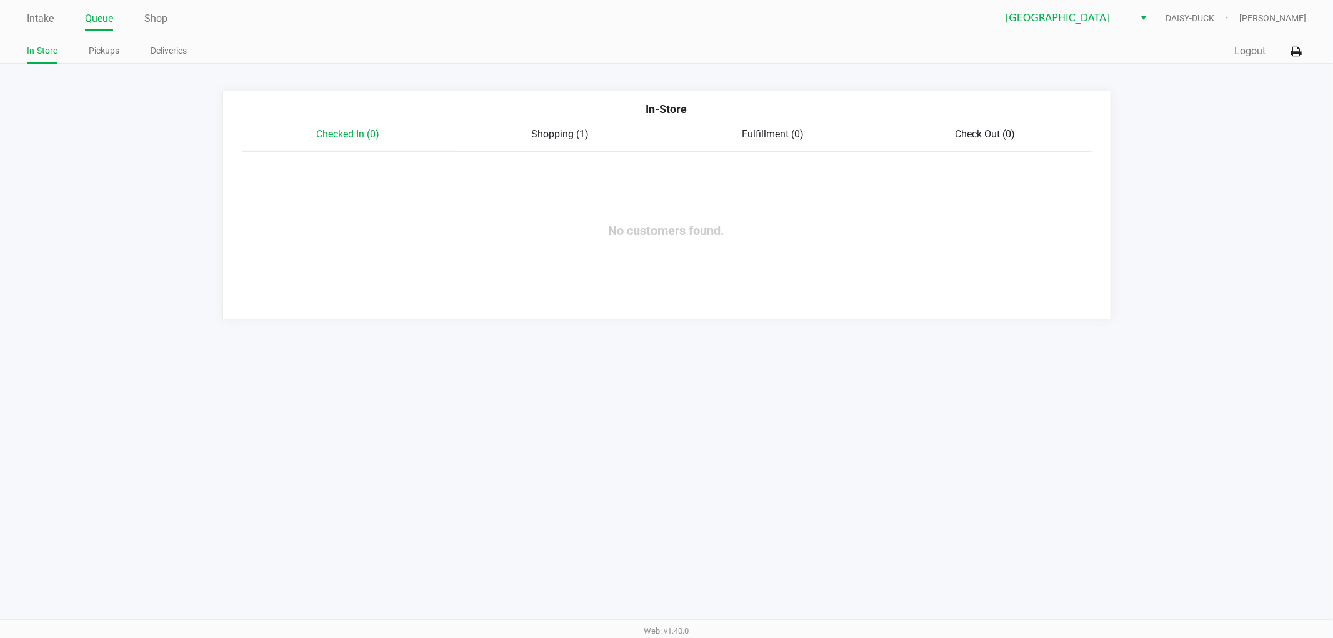
click at [543, 128] on span "Shopping (1)" at bounding box center [561, 134] width 58 height 12
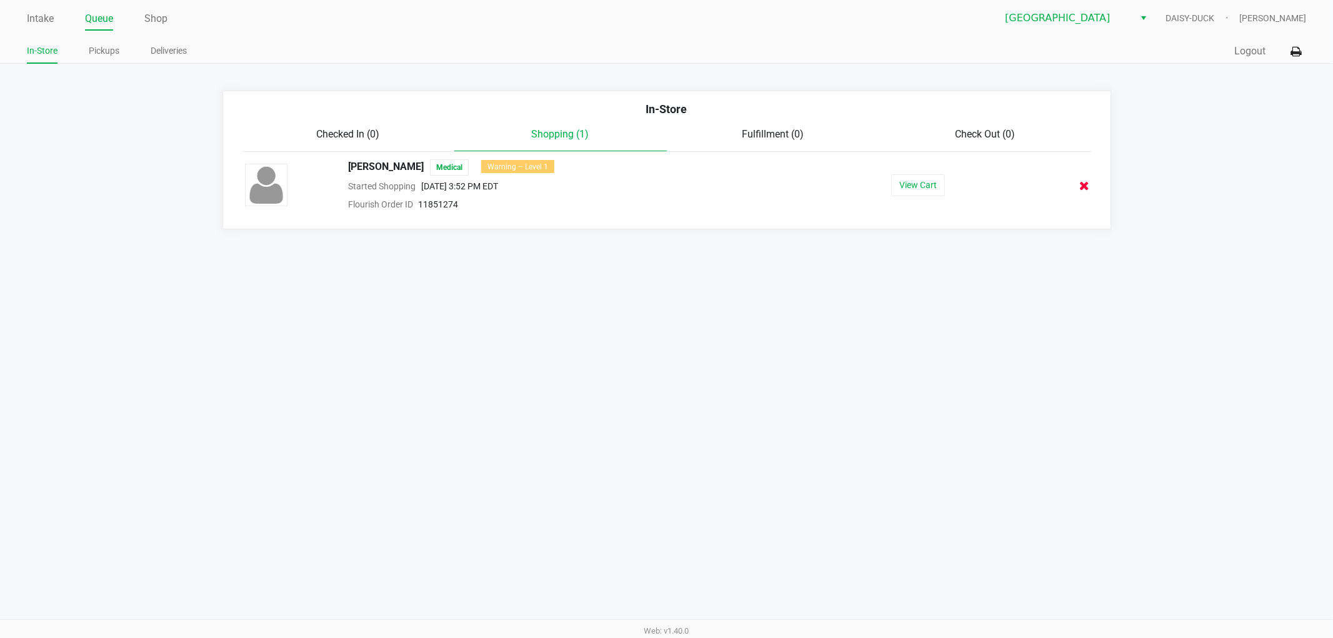
click at [1083, 186] on icon at bounding box center [1085, 185] width 10 height 9
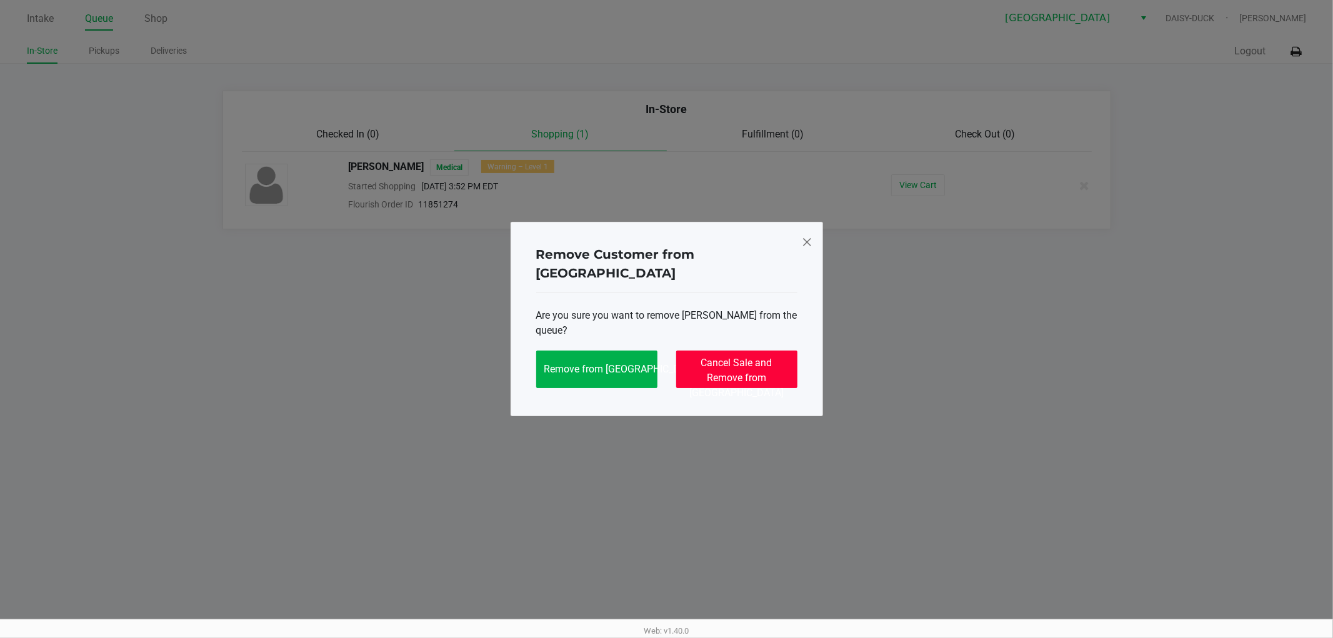
click at [754, 357] on span "Cancel Sale and Remove from [GEOGRAPHIC_DATA]" at bounding box center [736, 378] width 94 height 42
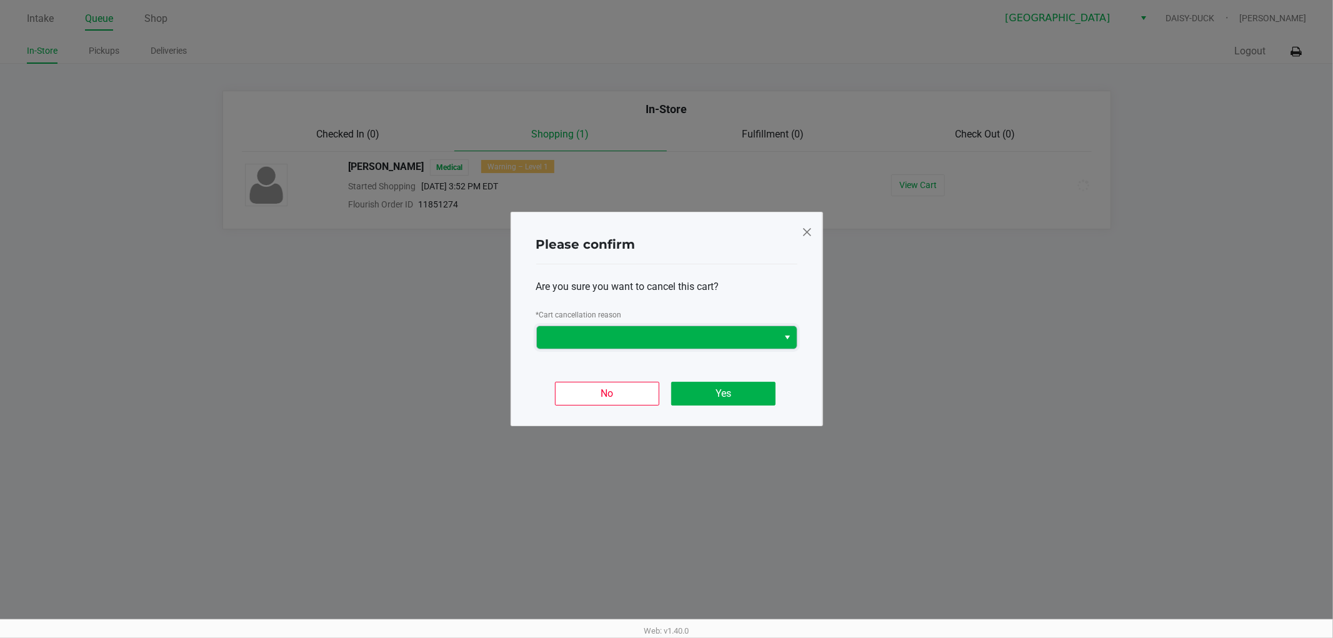
click at [578, 328] on span at bounding box center [658, 337] width 242 height 23
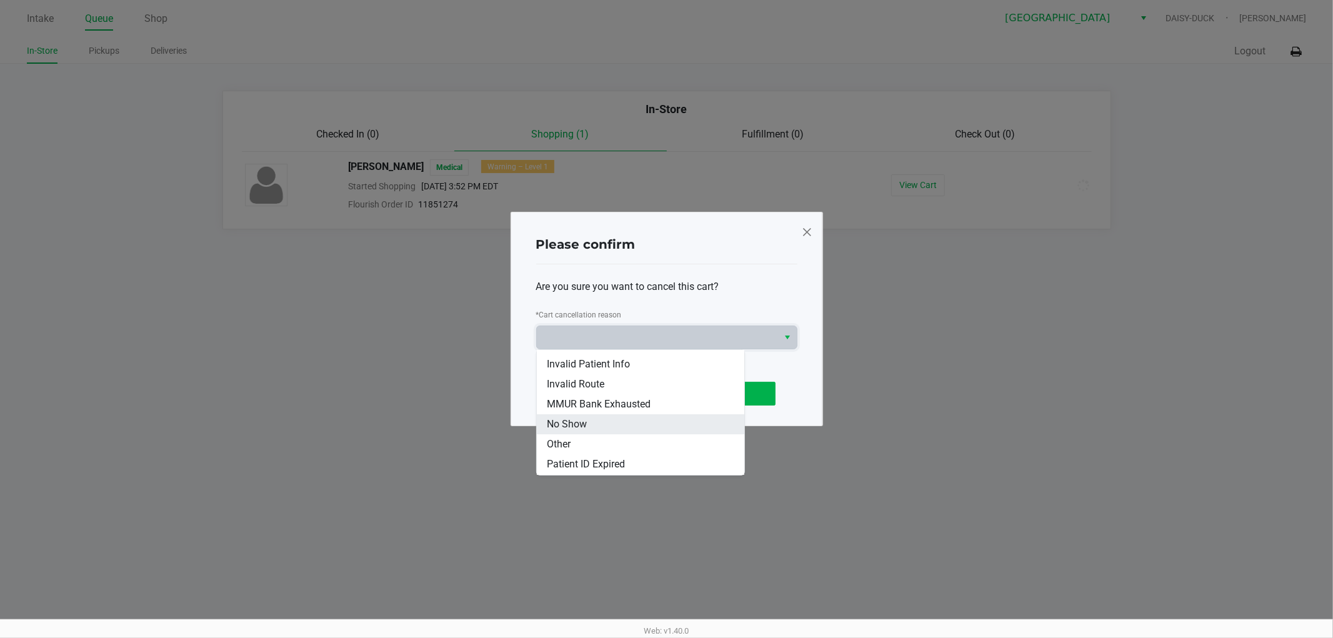
scroll to position [54, 0]
click at [609, 421] on li "Other" at bounding box center [641, 426] width 208 height 20
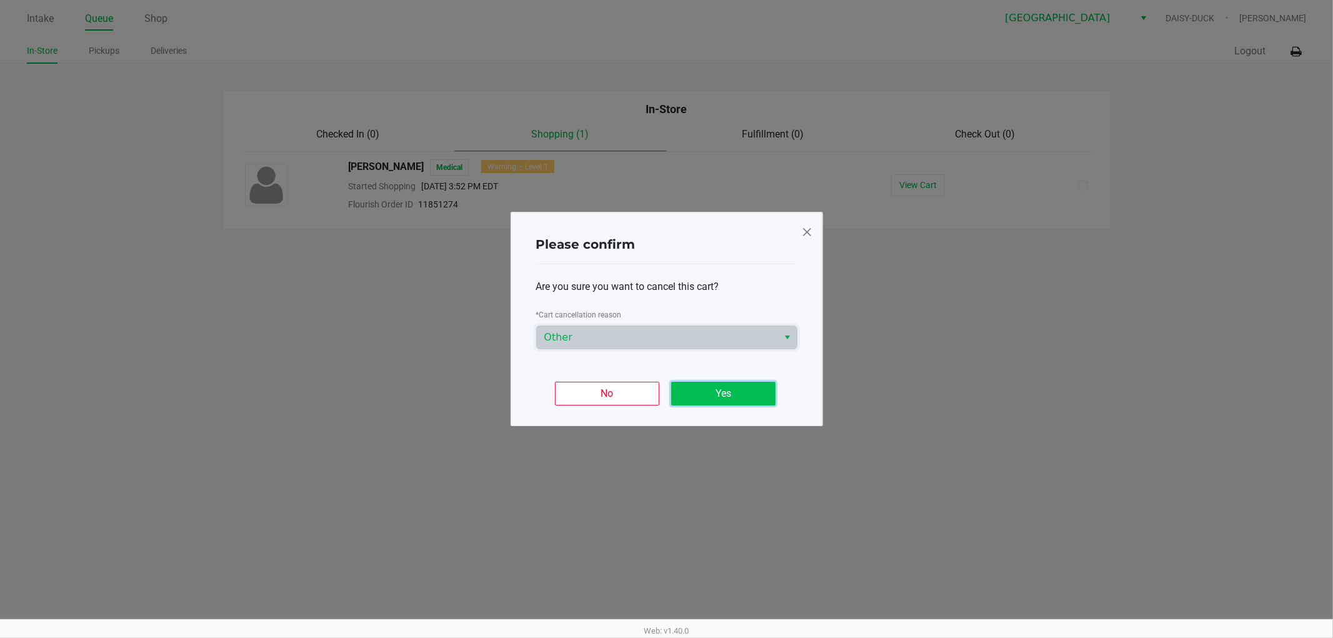
click at [735, 402] on button "Yes" at bounding box center [723, 394] width 104 height 24
